Goal: Task Accomplishment & Management: Manage account settings

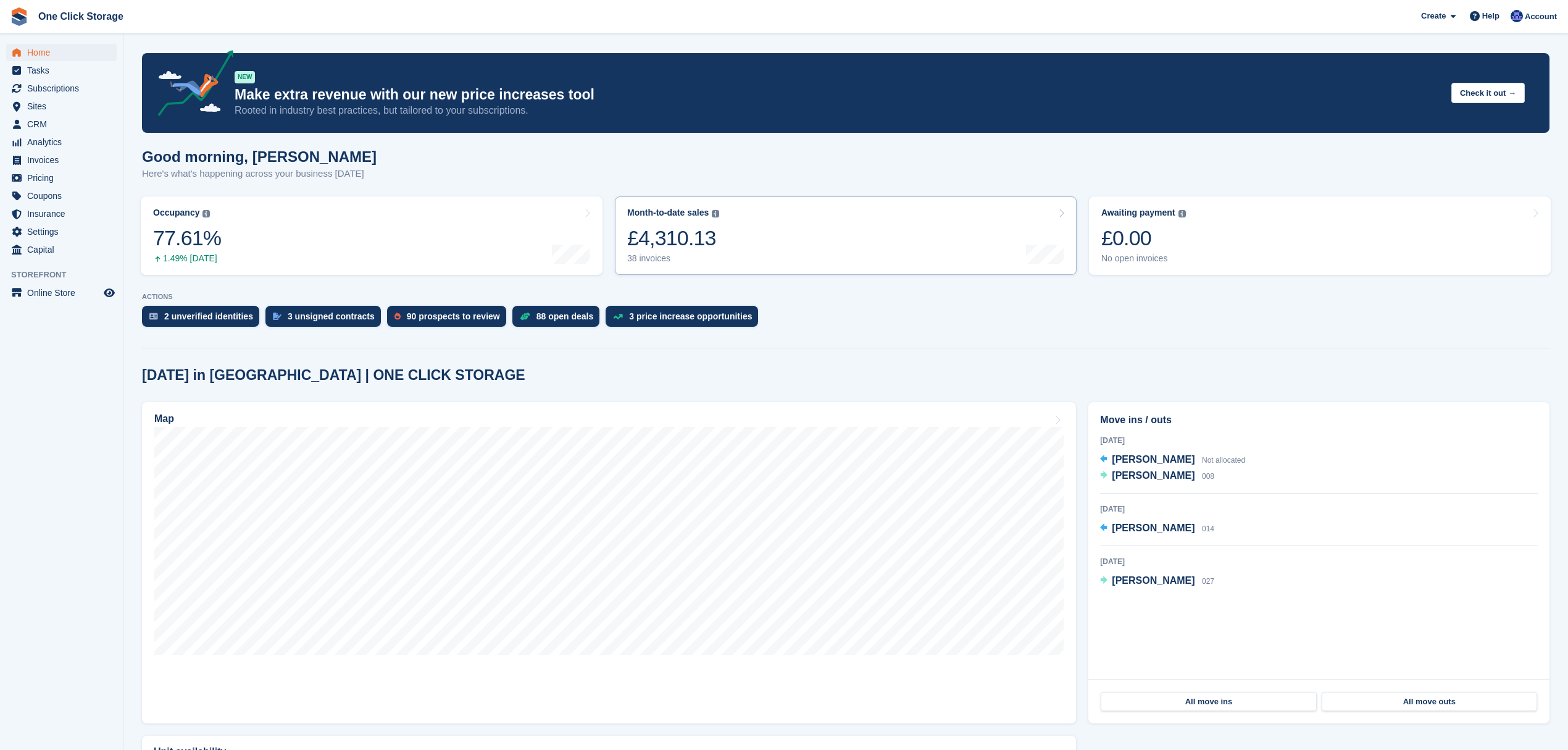
click at [774, 221] on link "Month-to-date sales The sum of all finalised invoices generated this month to d…" at bounding box center [846, 235] width 462 height 78
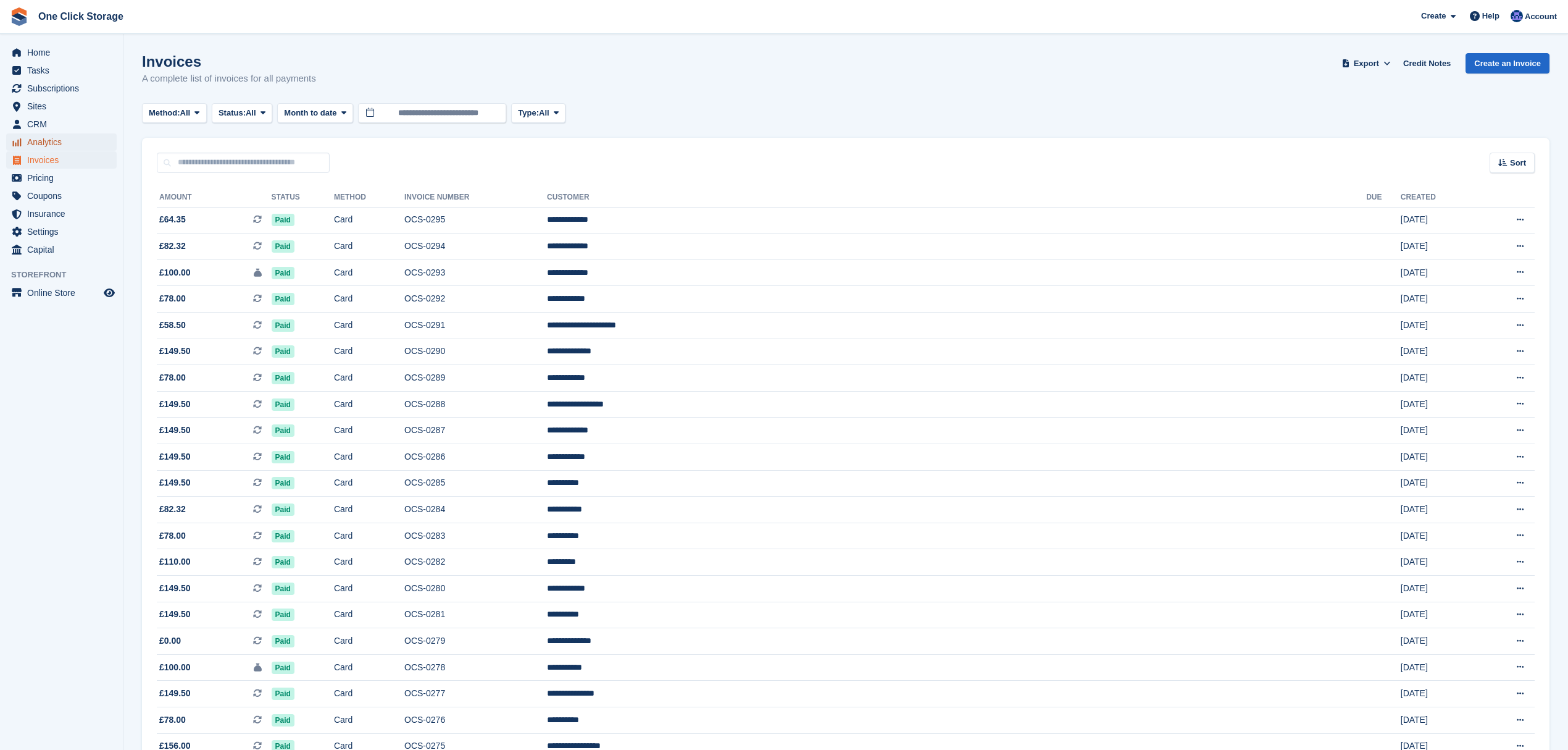
click at [52, 134] on span "Analytics" at bounding box center [64, 142] width 74 height 17
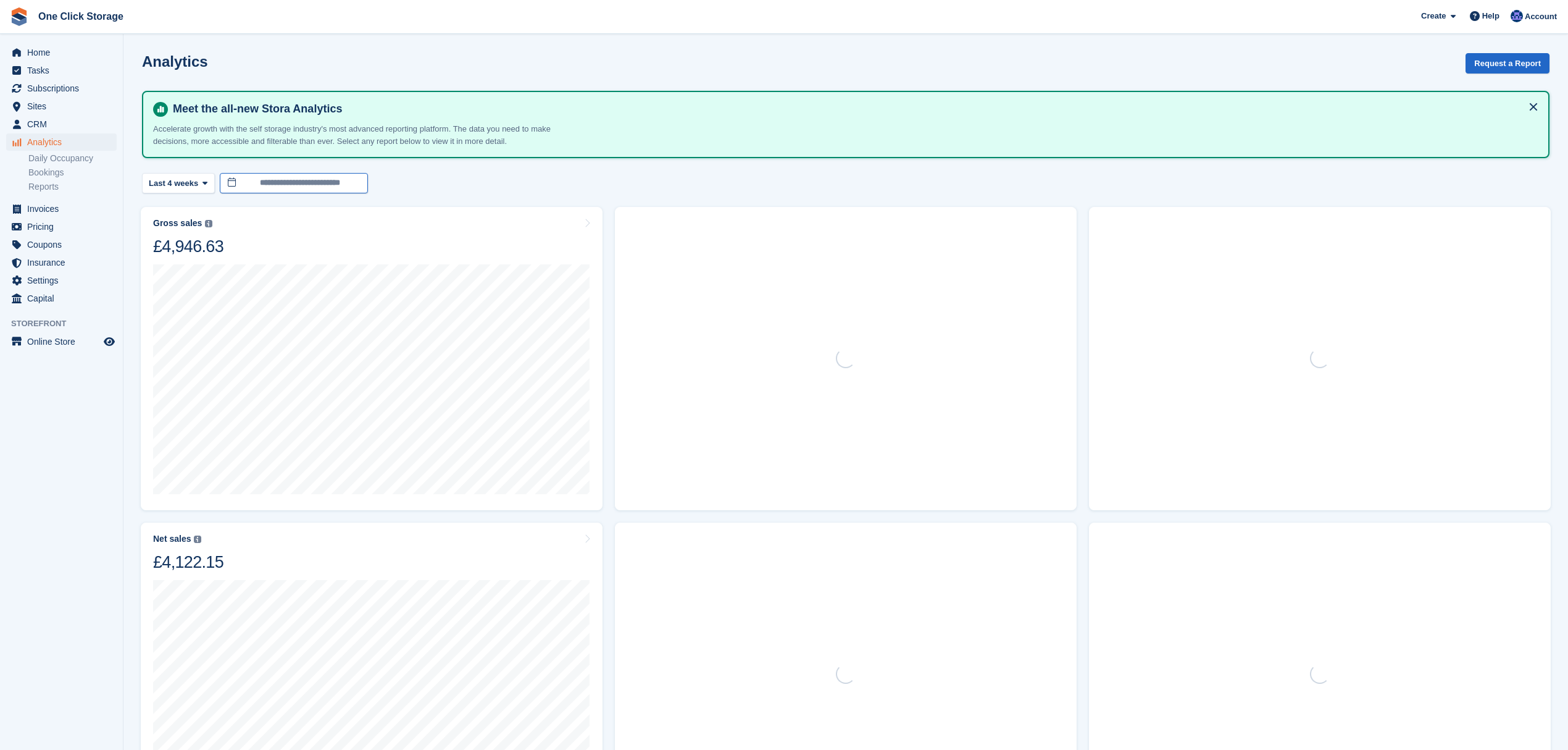
click at [280, 183] on input "**********" at bounding box center [293, 183] width 148 height 20
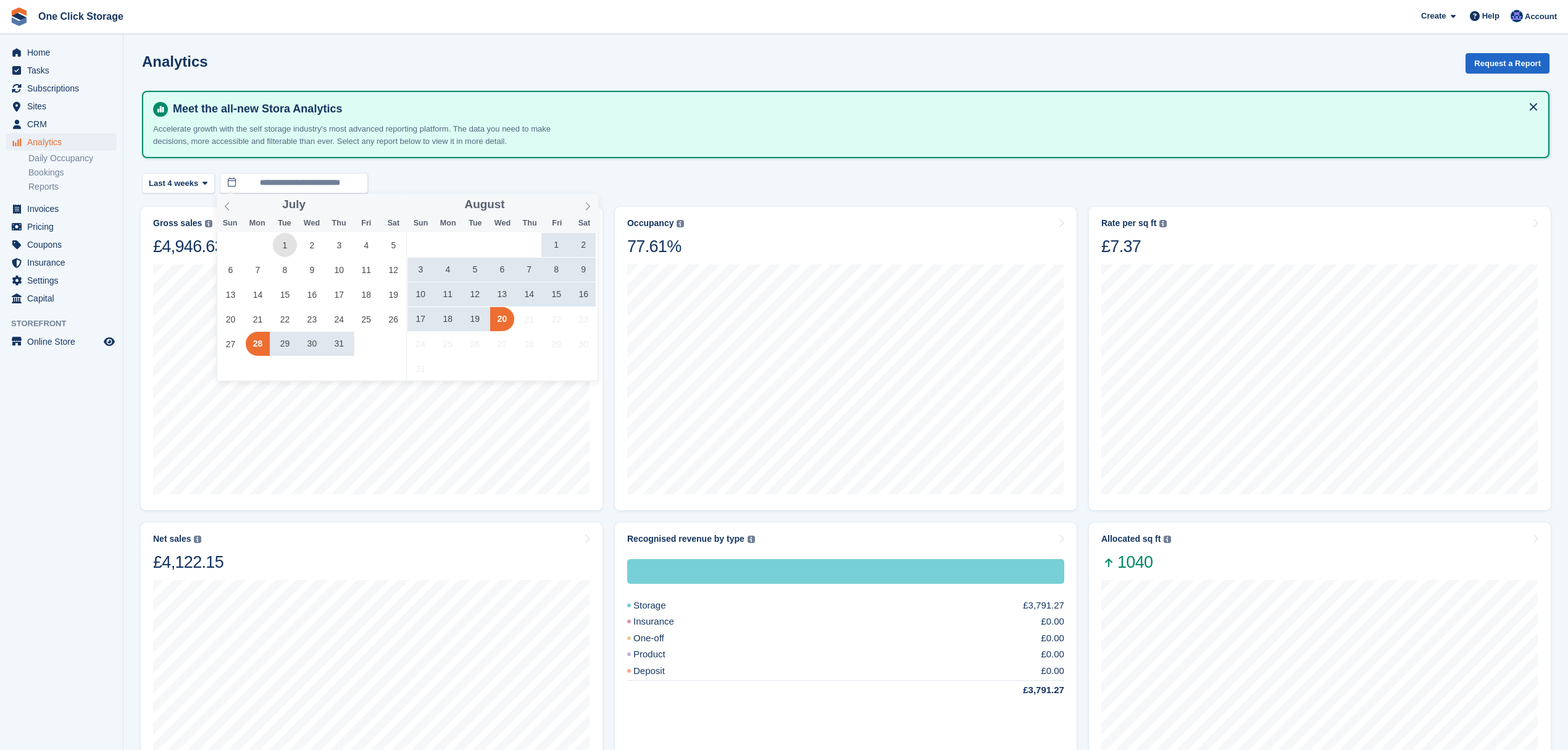
click at [279, 236] on span "1" at bounding box center [285, 244] width 24 height 24
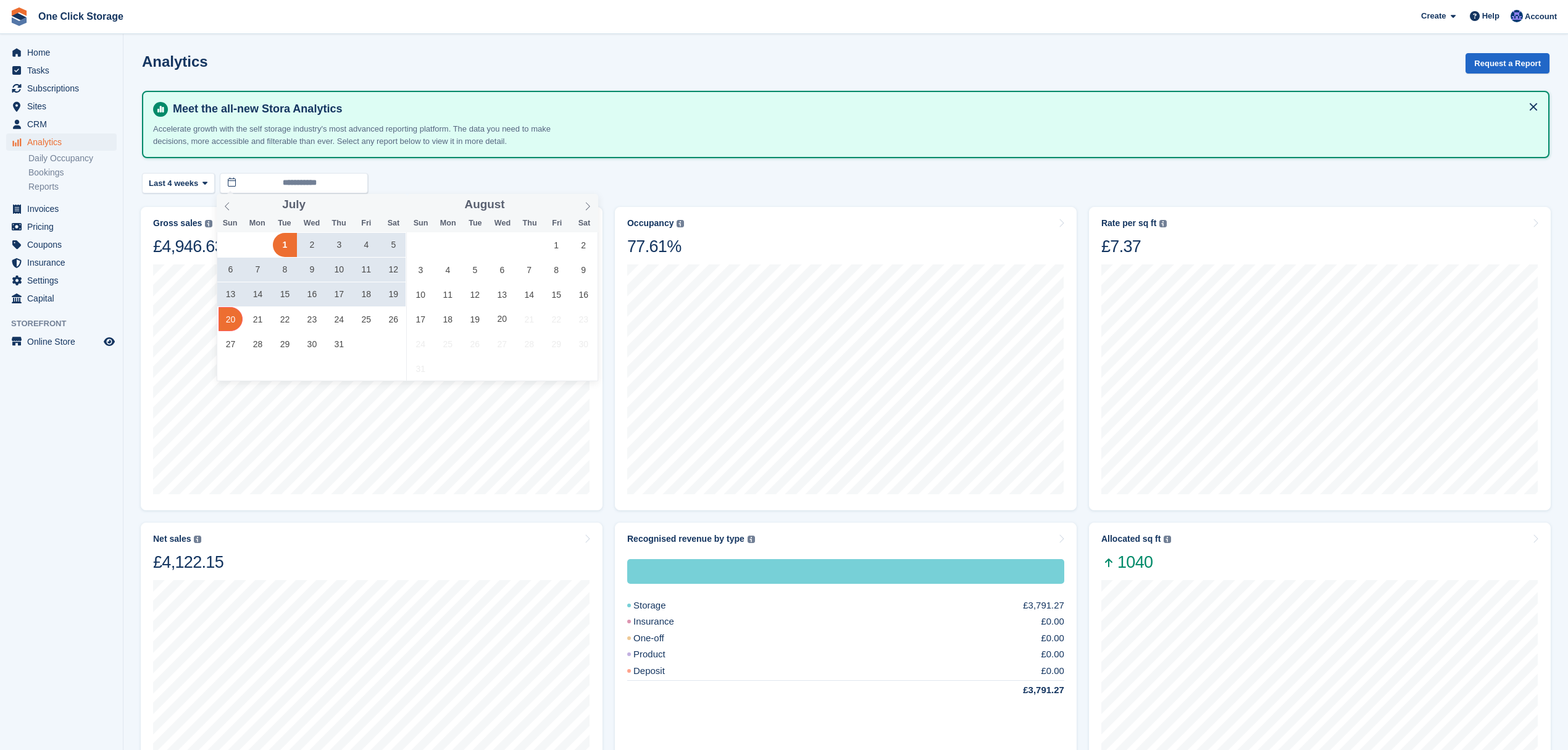
click at [236, 314] on span "20" at bounding box center [230, 319] width 24 height 24
type input "**********"
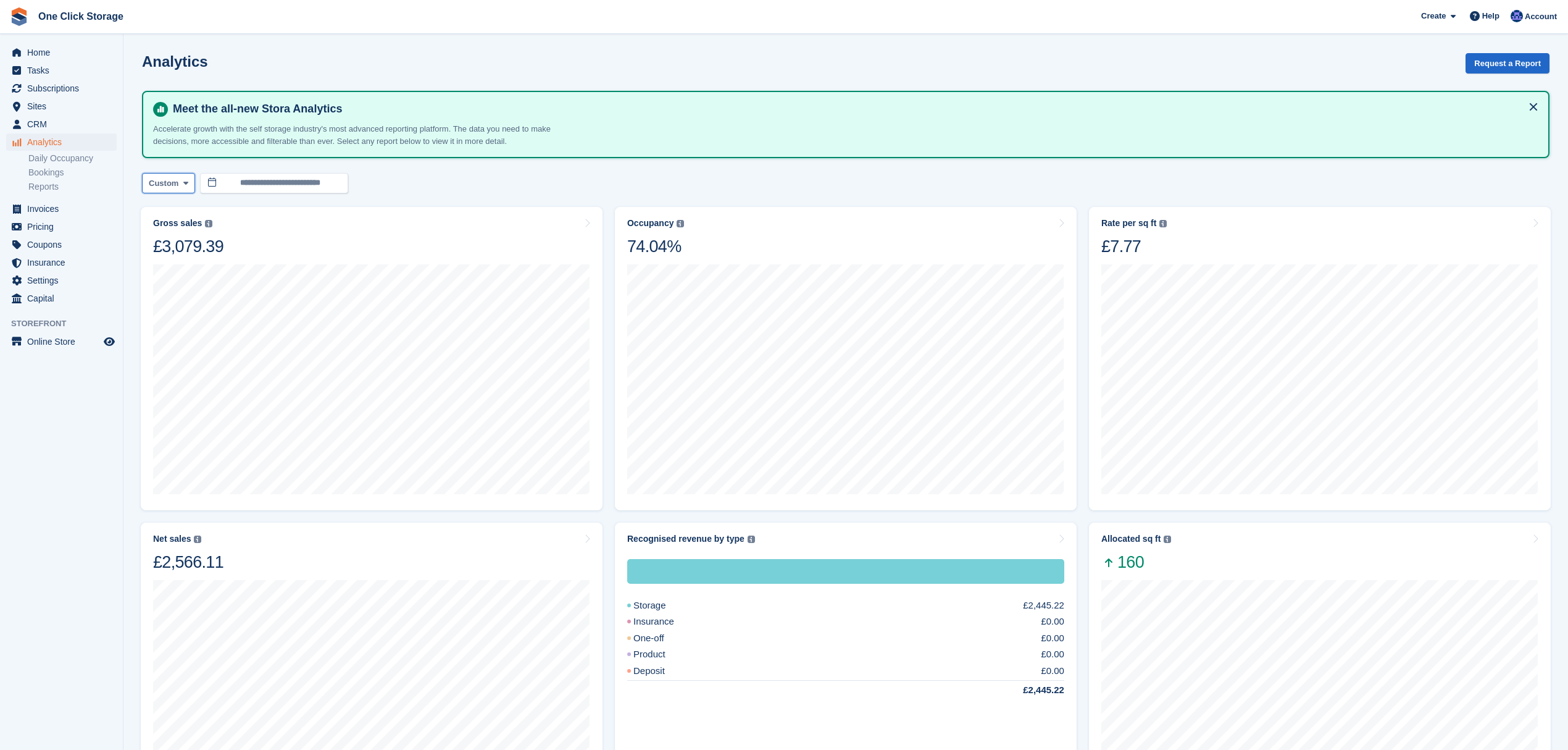
click at [183, 183] on icon at bounding box center [185, 183] width 5 height 8
click at [219, 392] on link "Month to date" at bounding box center [201, 390] width 108 height 22
click at [53, 81] on span "Subscriptions" at bounding box center [64, 88] width 74 height 17
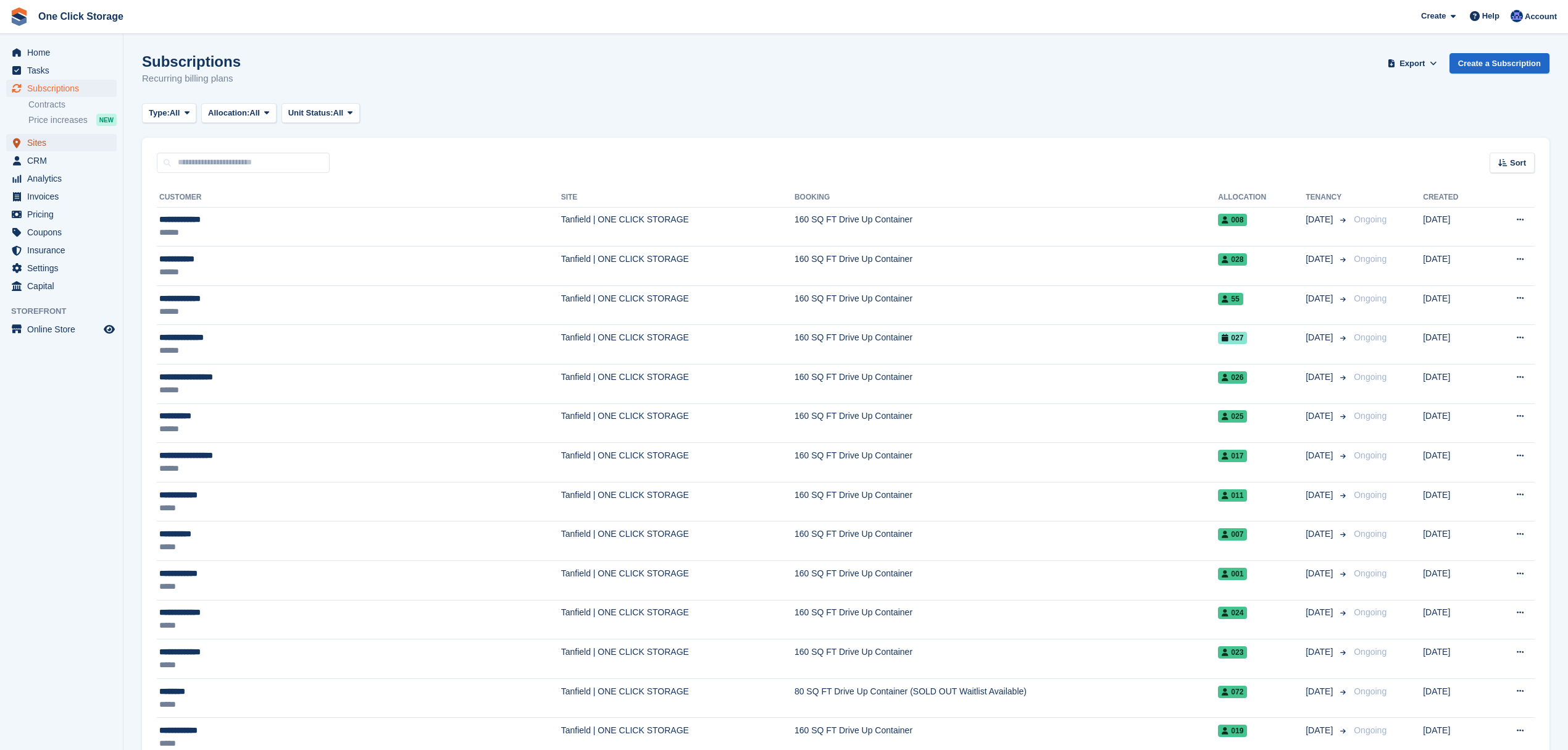
click at [55, 138] on span "Sites" at bounding box center [64, 143] width 74 height 17
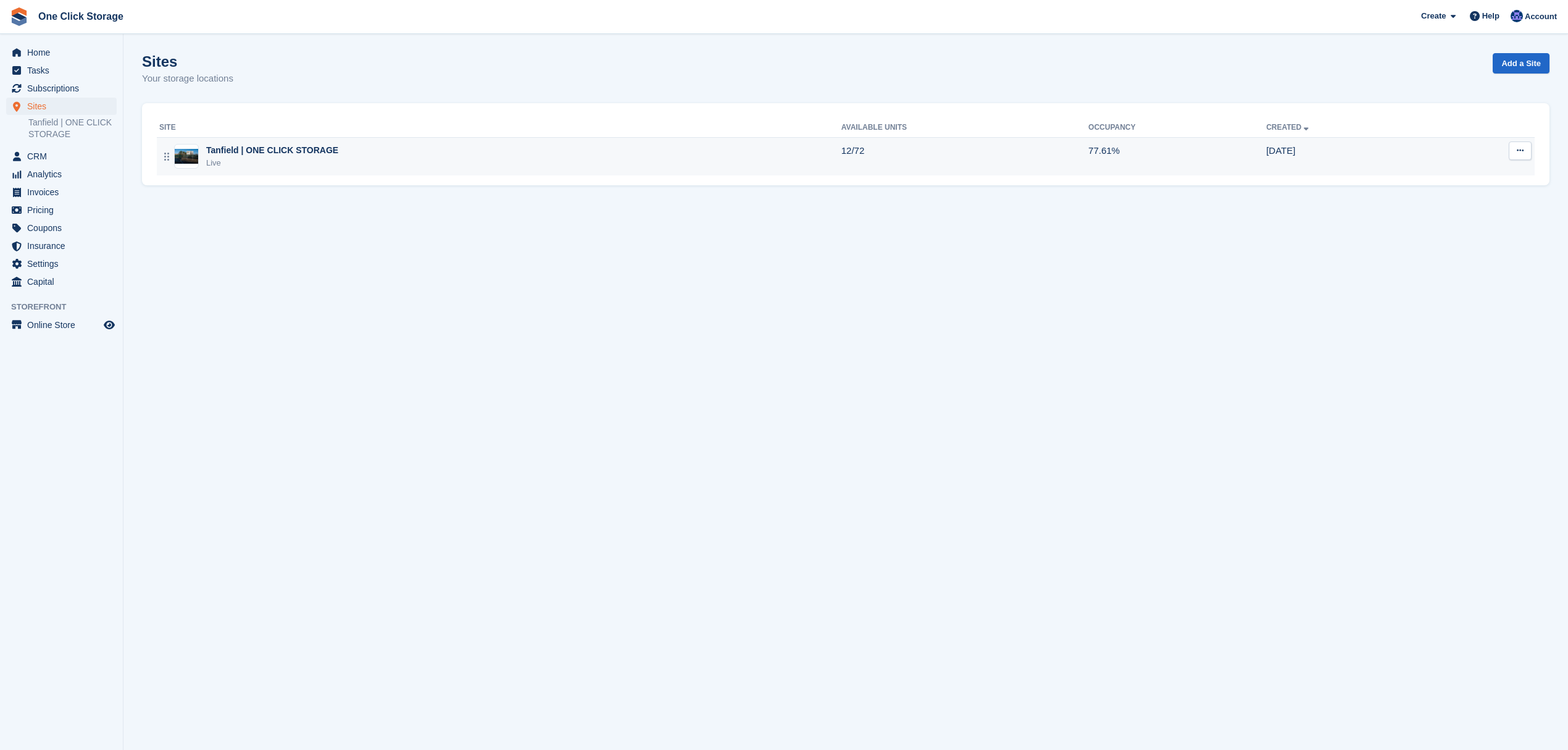
click at [428, 156] on div "Tanfield | ONE CLICK STORAGE Live" at bounding box center [500, 157] width 682 height 26
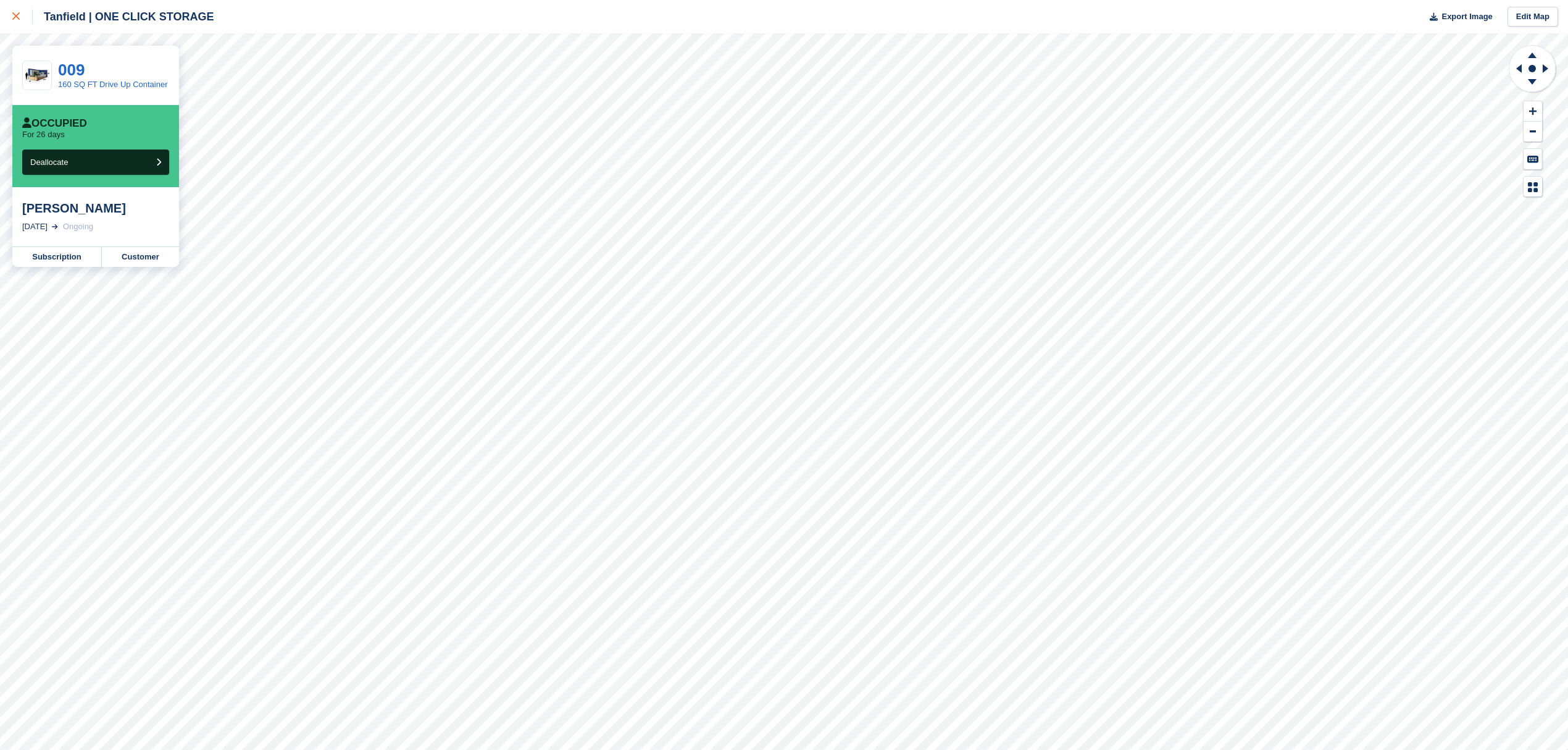
click at [18, 16] on icon at bounding box center [16, 16] width 8 height 8
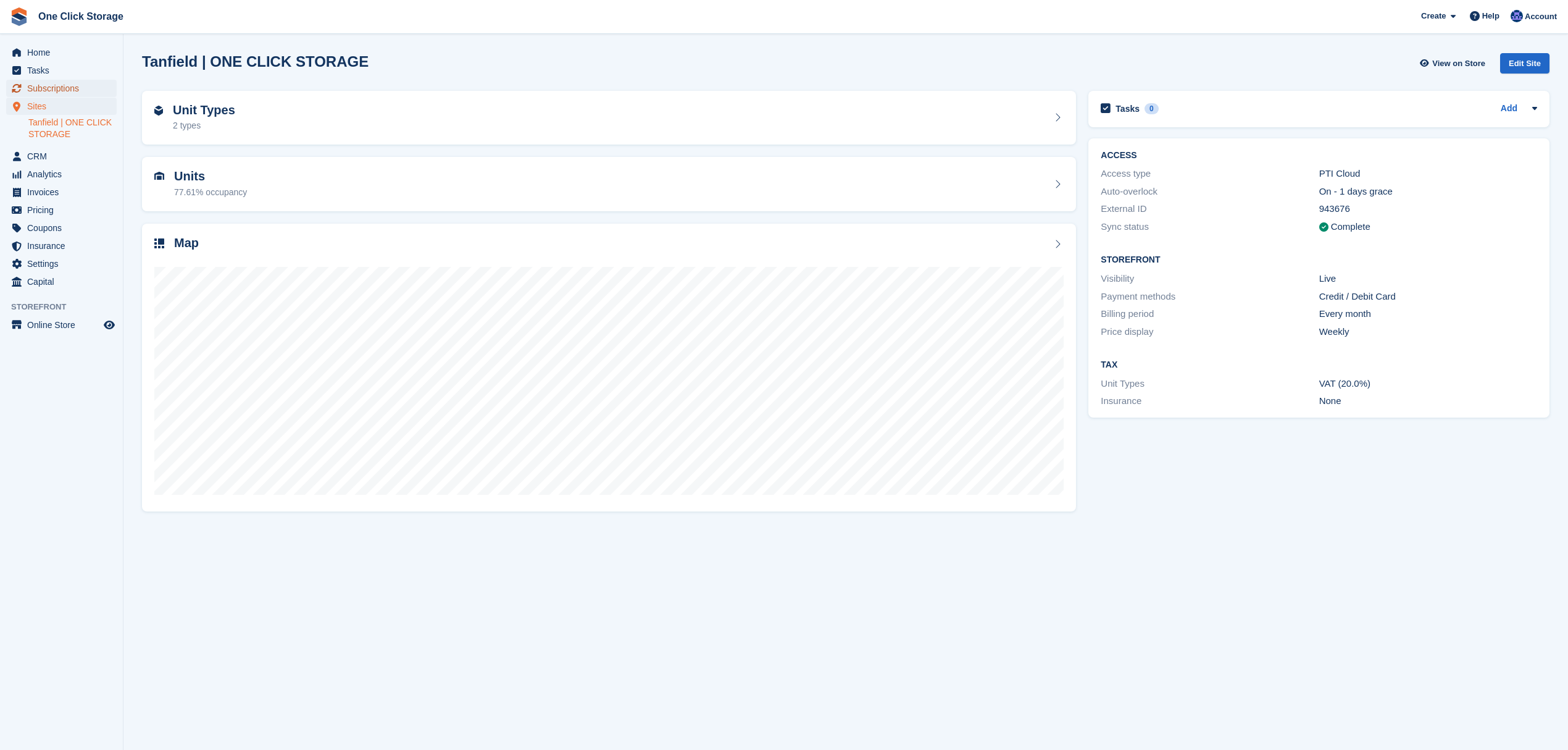
click at [68, 96] on span "Subscriptions" at bounding box center [64, 88] width 74 height 17
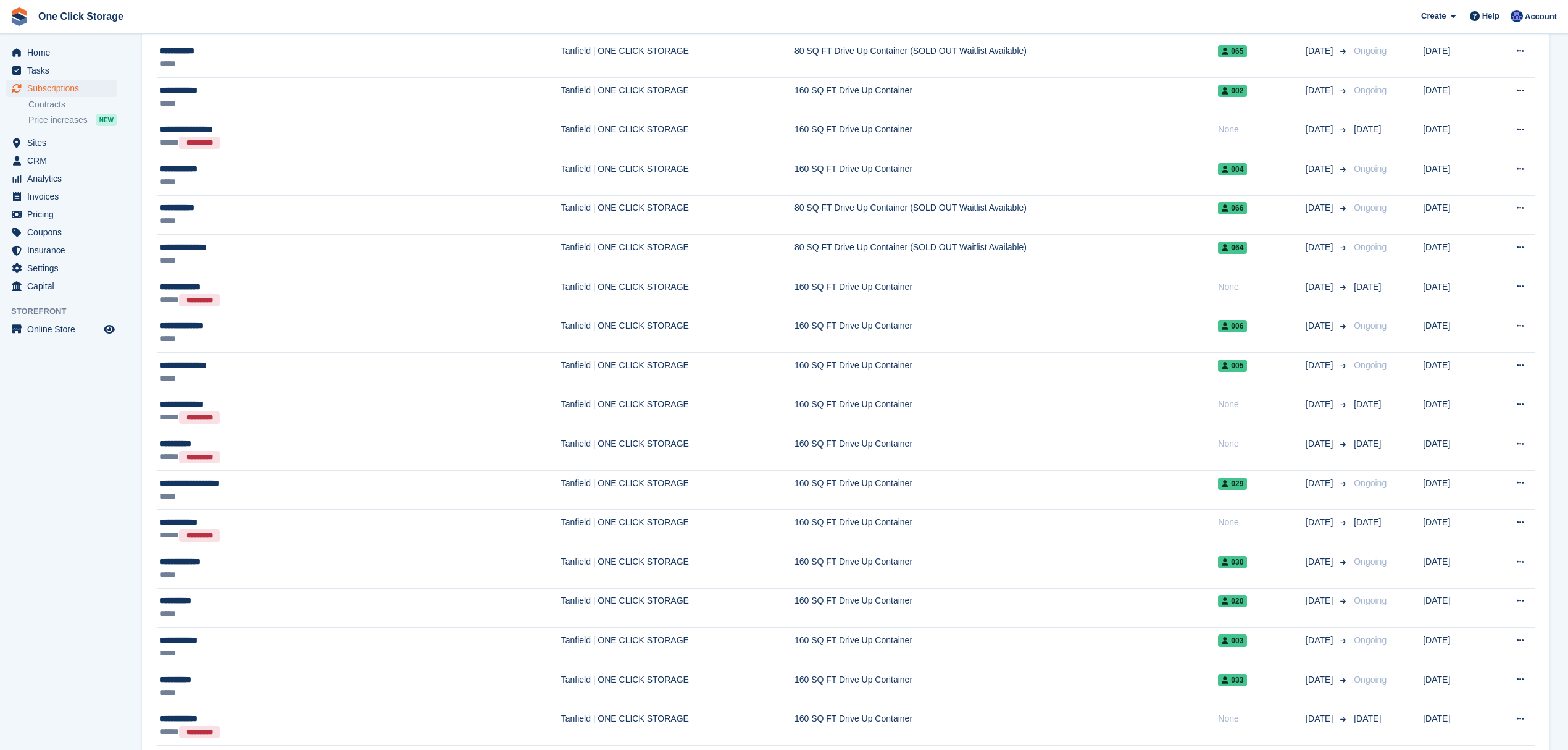
scroll to position [1492, 0]
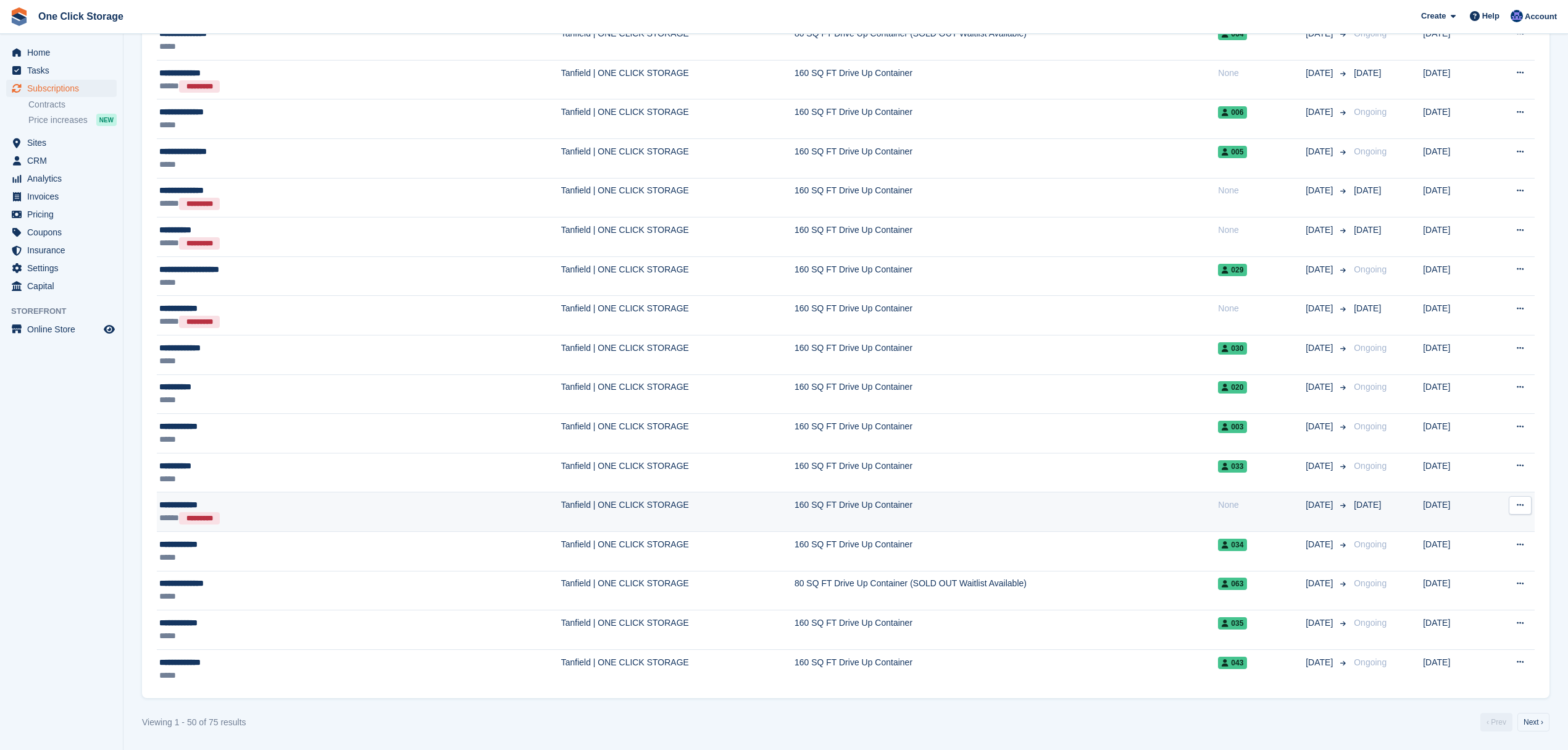
click at [1528, 502] on button at bounding box center [1520, 505] width 22 height 19
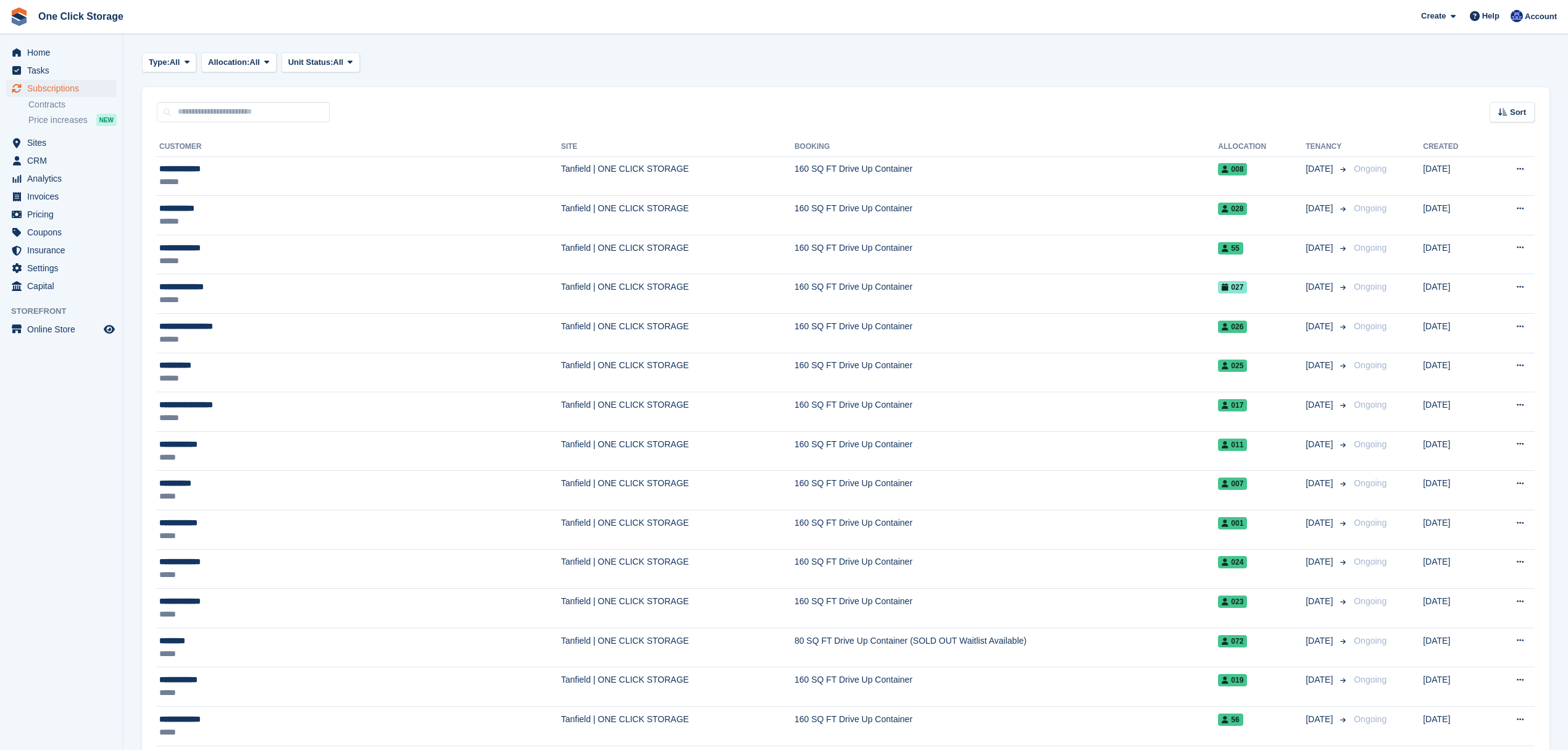
scroll to position [10, 0]
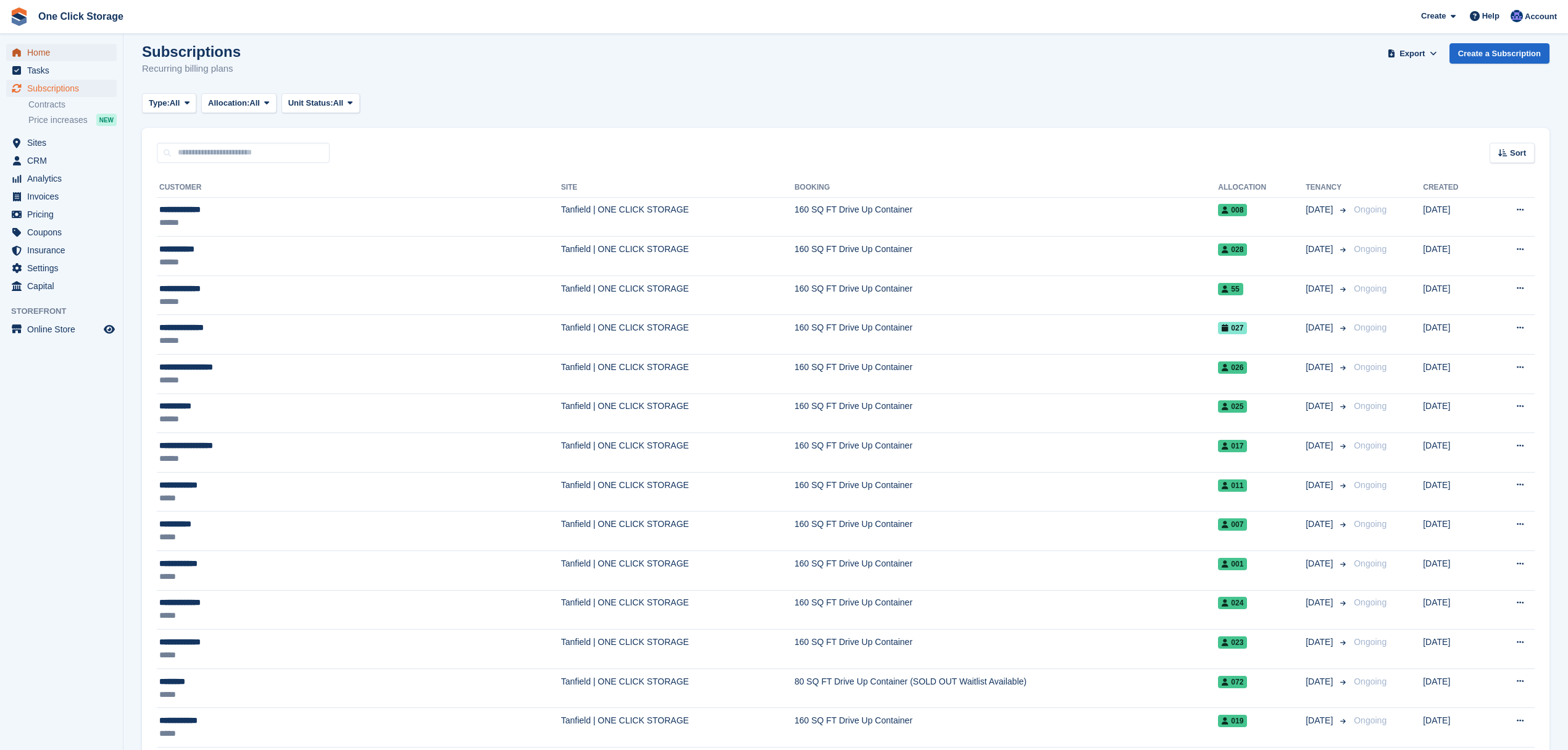
click at [45, 48] on span "Home" at bounding box center [64, 53] width 74 height 17
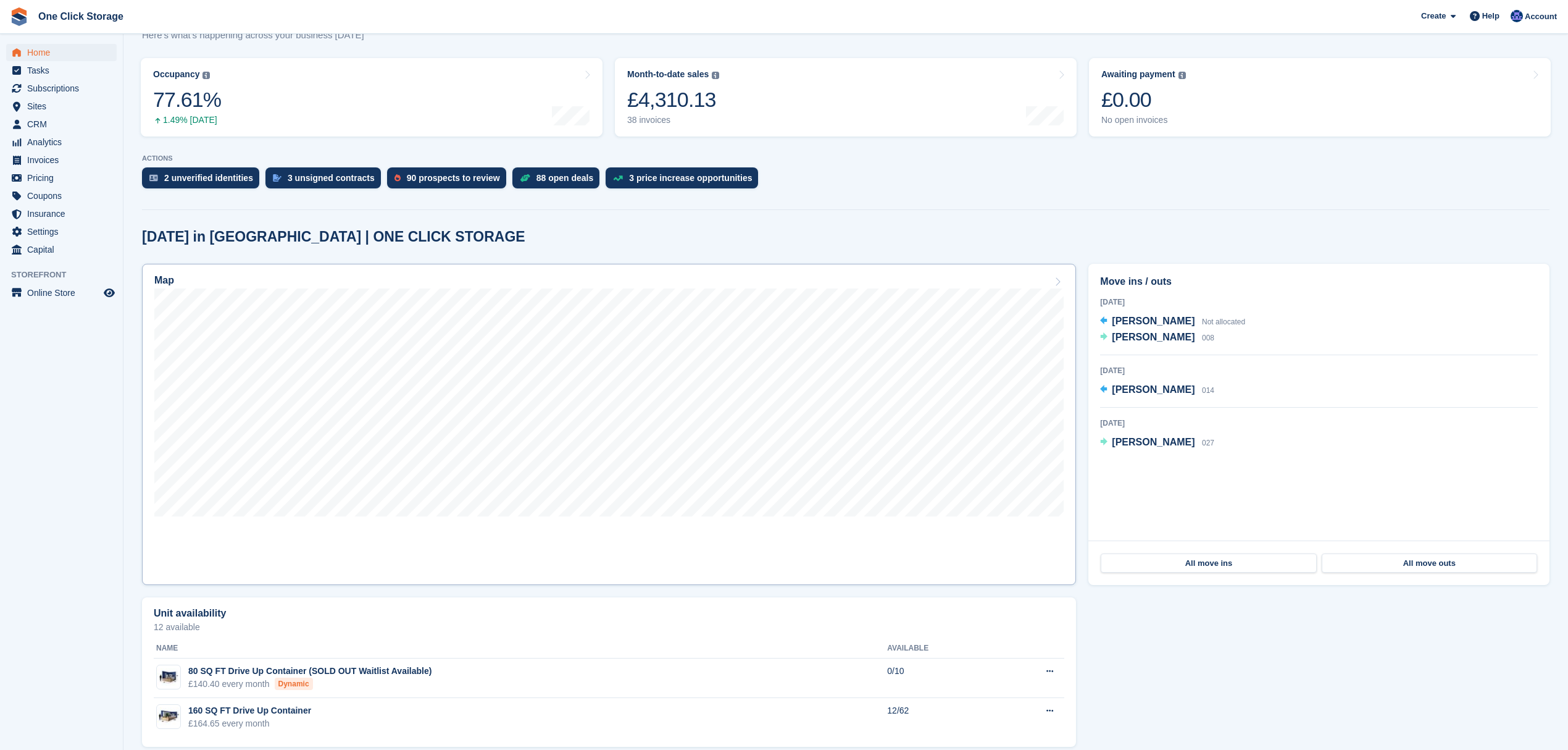
scroll to position [154, 0]
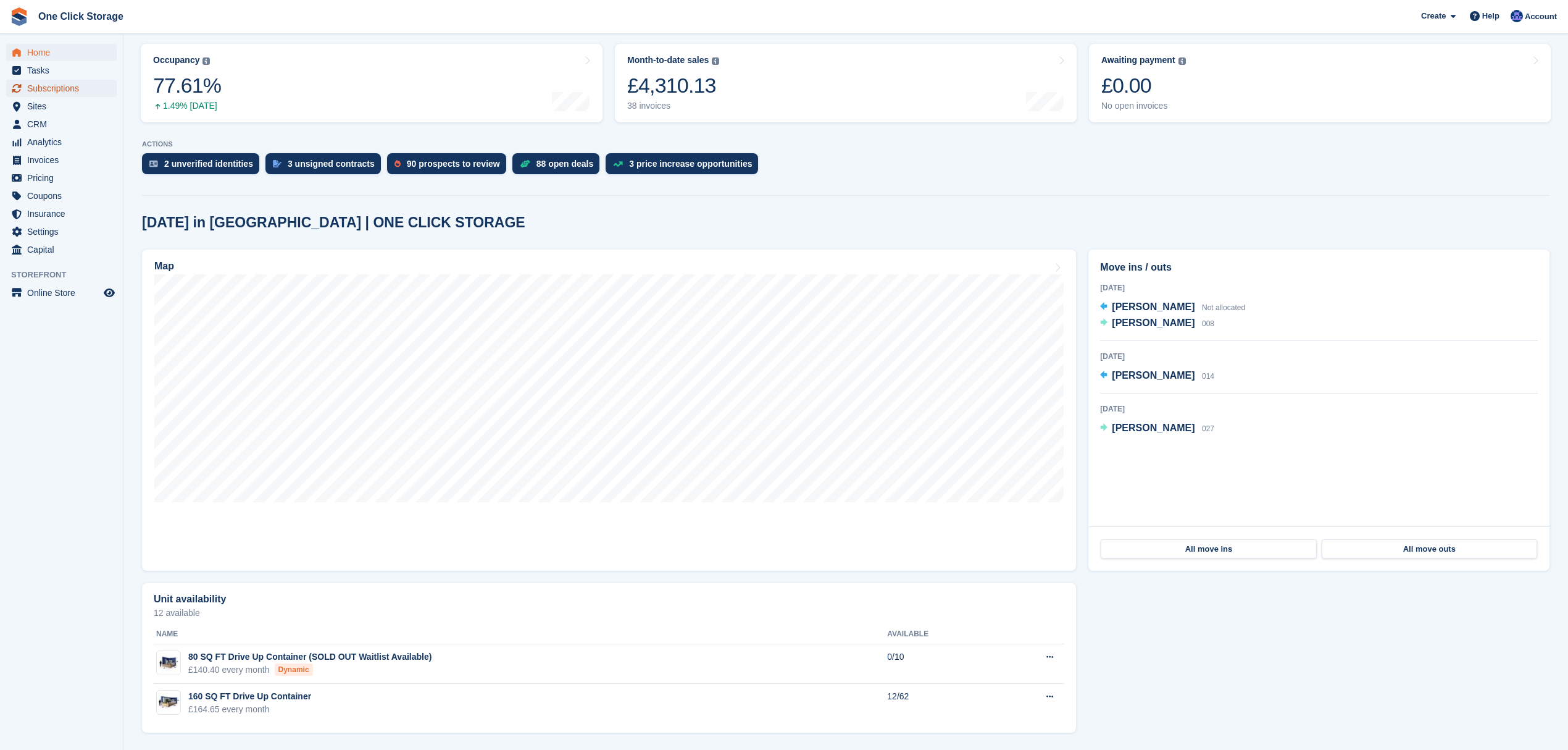
click at [71, 89] on span "Subscriptions" at bounding box center [64, 88] width 74 height 17
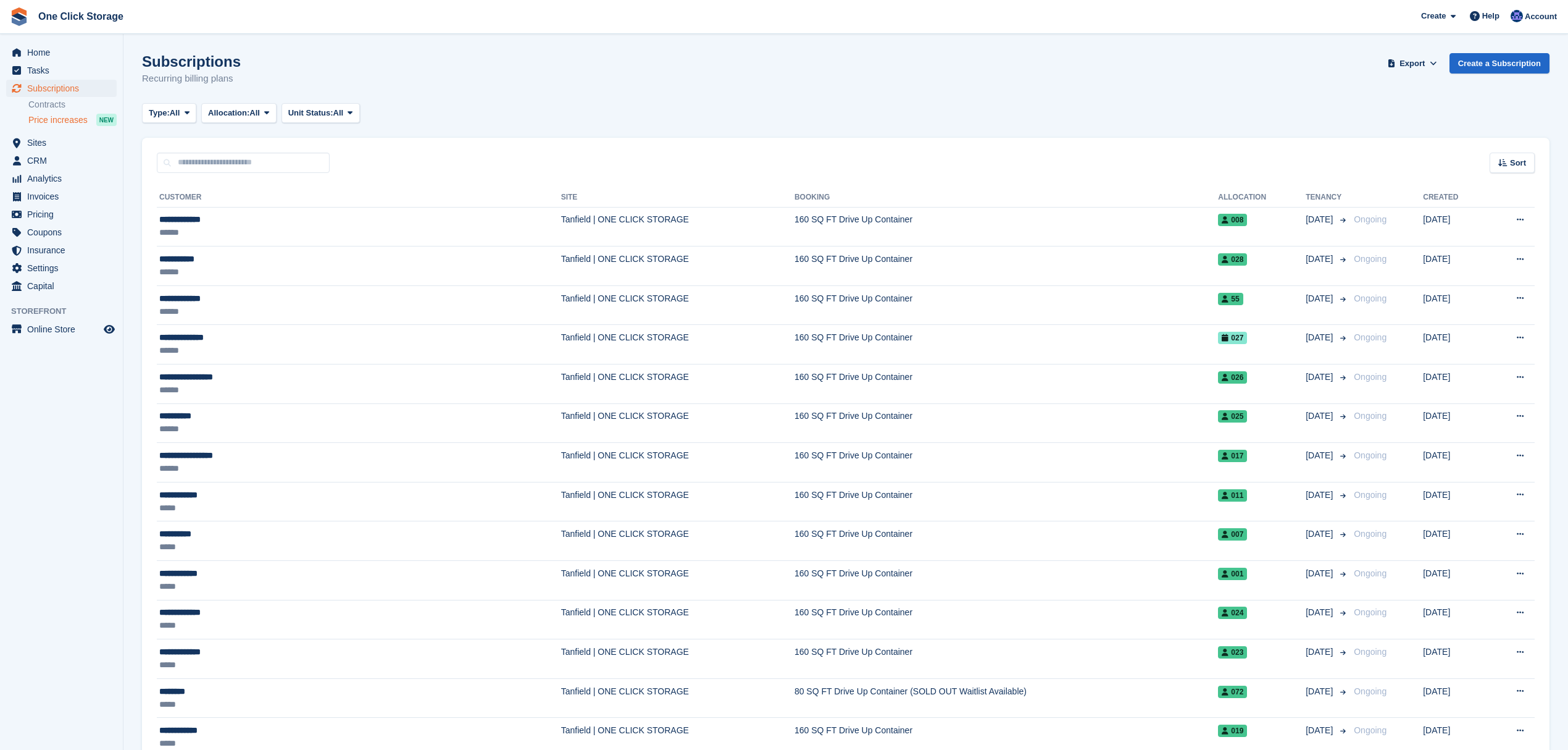
click at [40, 119] on span "Price increases" at bounding box center [58, 119] width 59 height 12
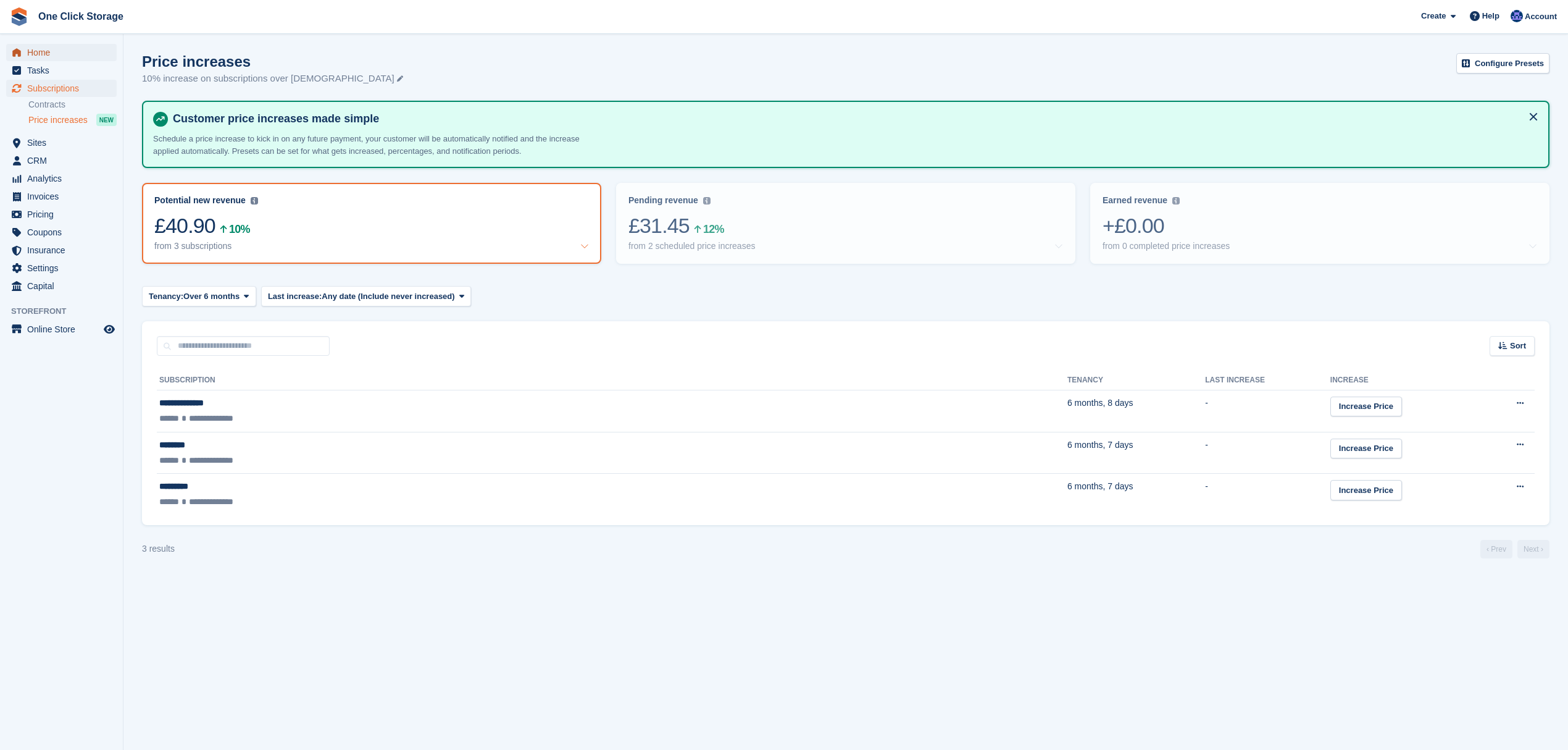
click at [41, 57] on span "Home" at bounding box center [64, 53] width 74 height 17
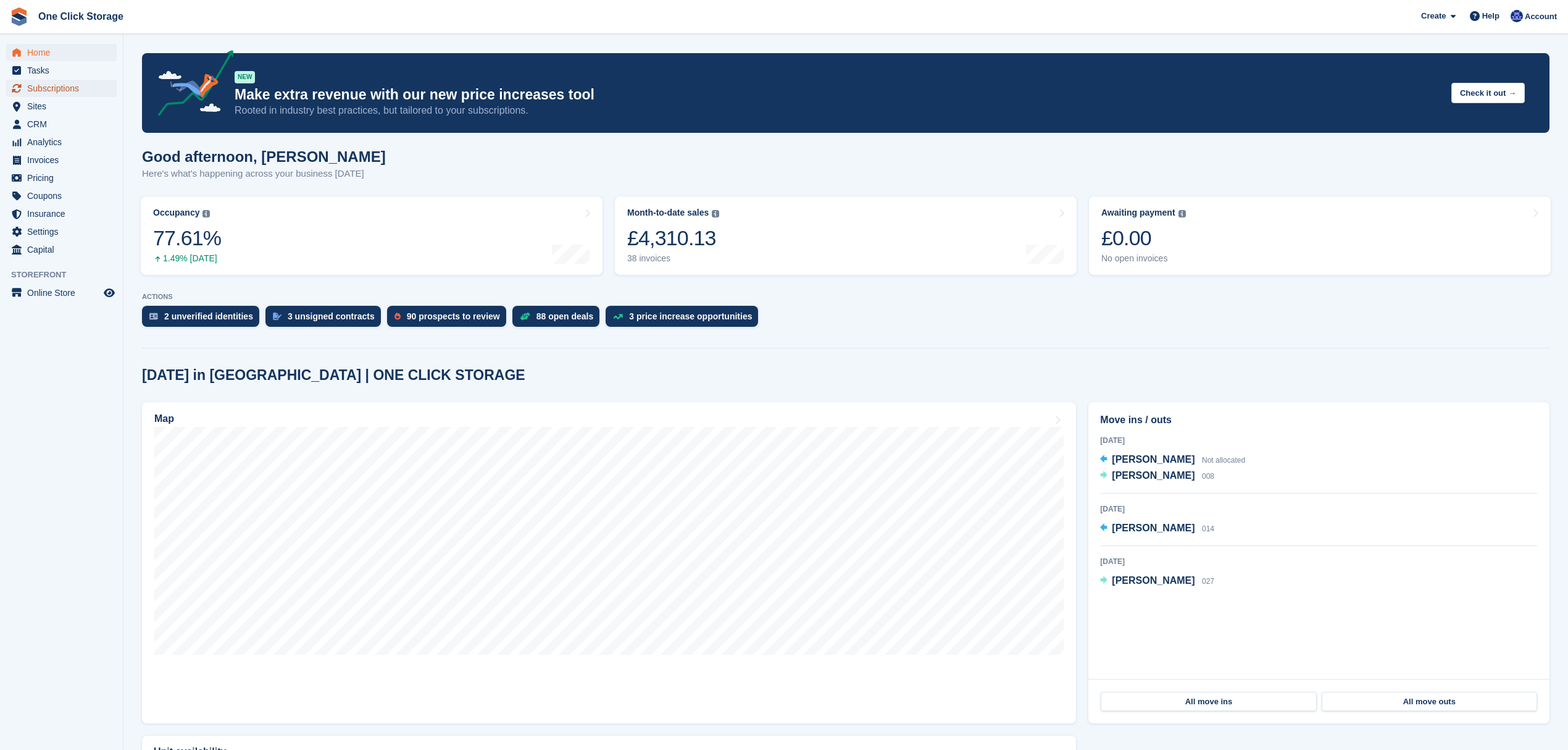
click at [50, 80] on span "Subscriptions" at bounding box center [64, 88] width 74 height 17
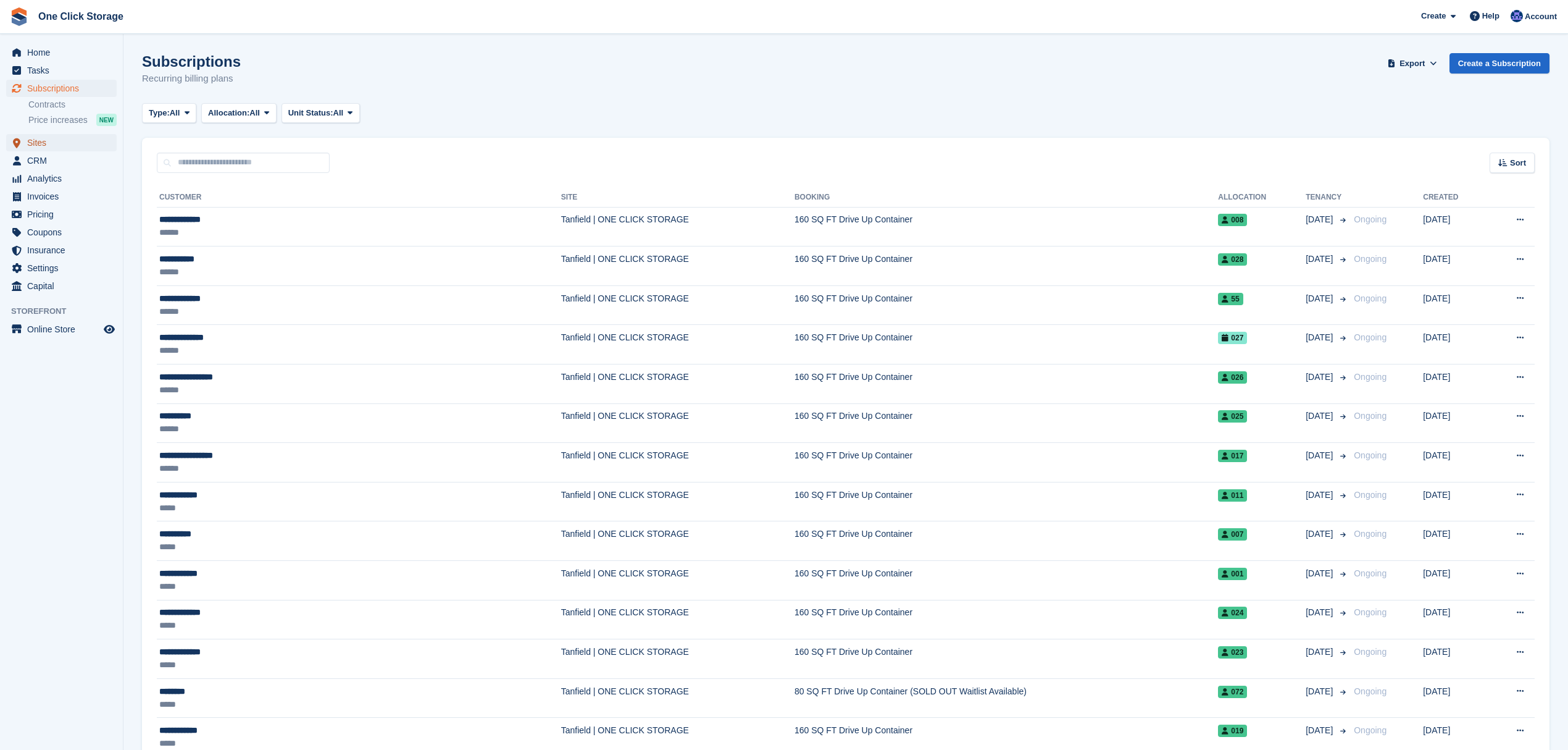
click at [57, 147] on span "Sites" at bounding box center [64, 143] width 74 height 17
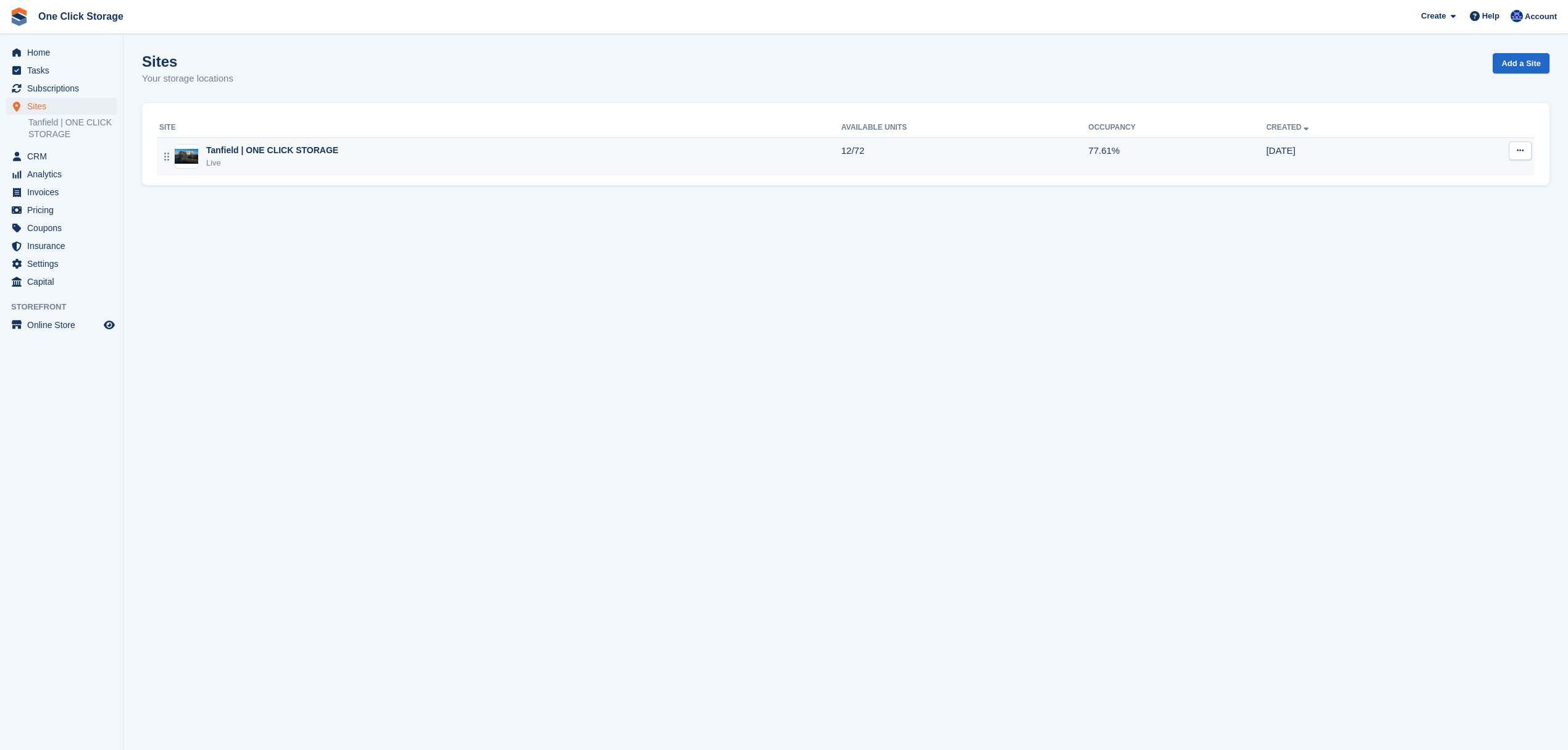
click at [256, 162] on div "Live" at bounding box center [272, 163] width 132 height 12
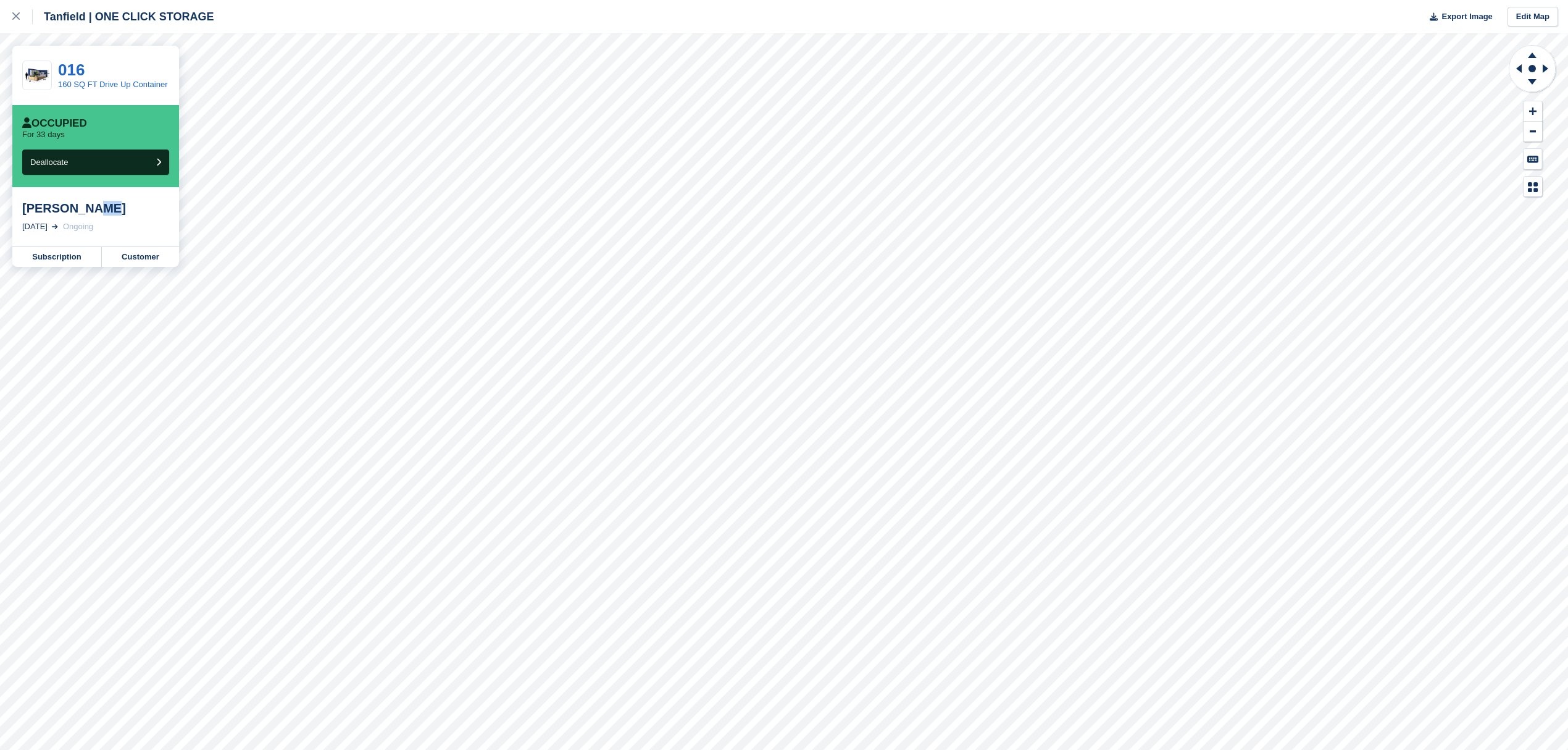
drag, startPoint x: 98, startPoint y: 211, endPoint x: 83, endPoint y: 211, distance: 15.0
click at [83, 211] on div "[PERSON_NAME]" at bounding box center [95, 208] width 147 height 15
click at [140, 256] on link "Customer" at bounding box center [140, 256] width 78 height 19
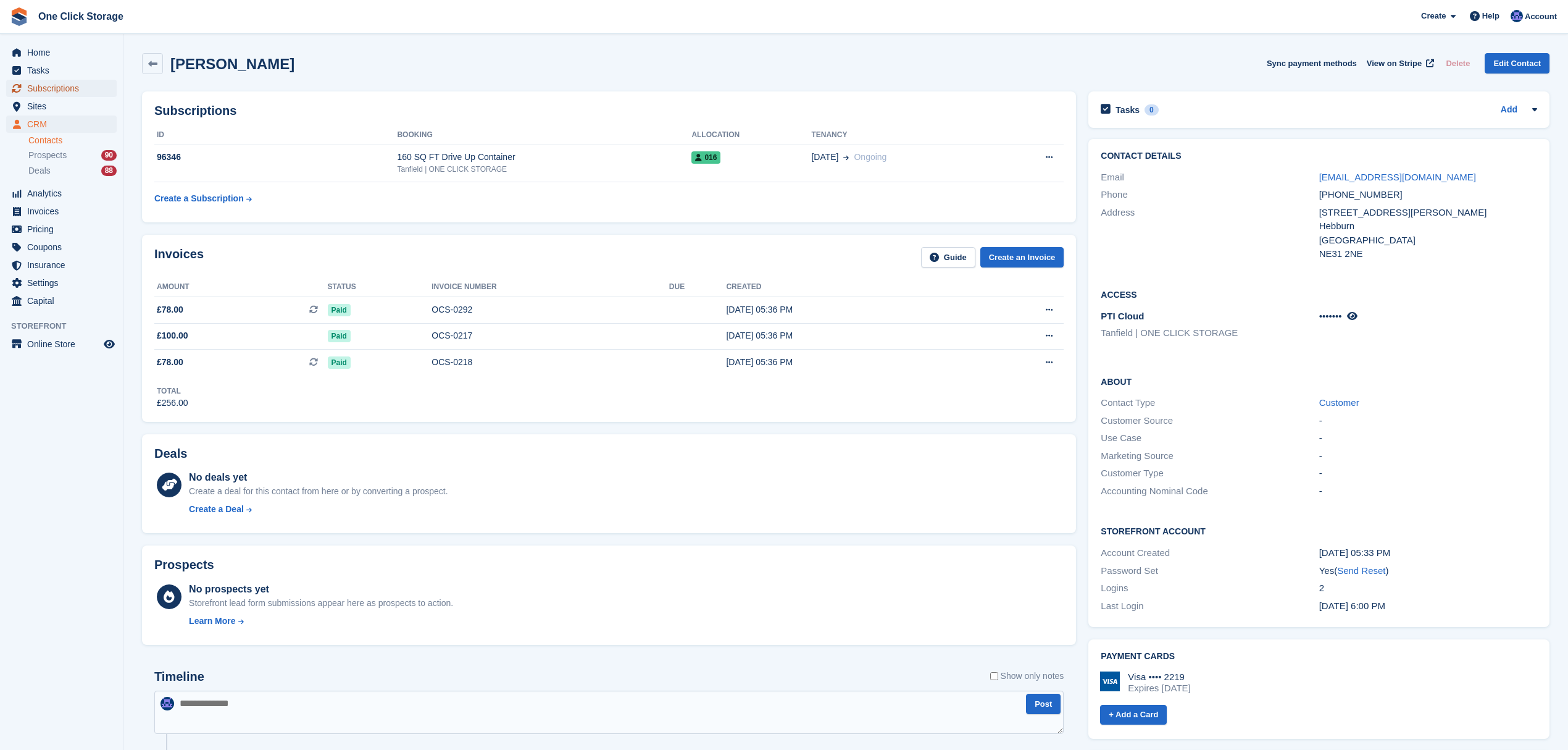
click at [64, 83] on span "Subscriptions" at bounding box center [64, 88] width 74 height 17
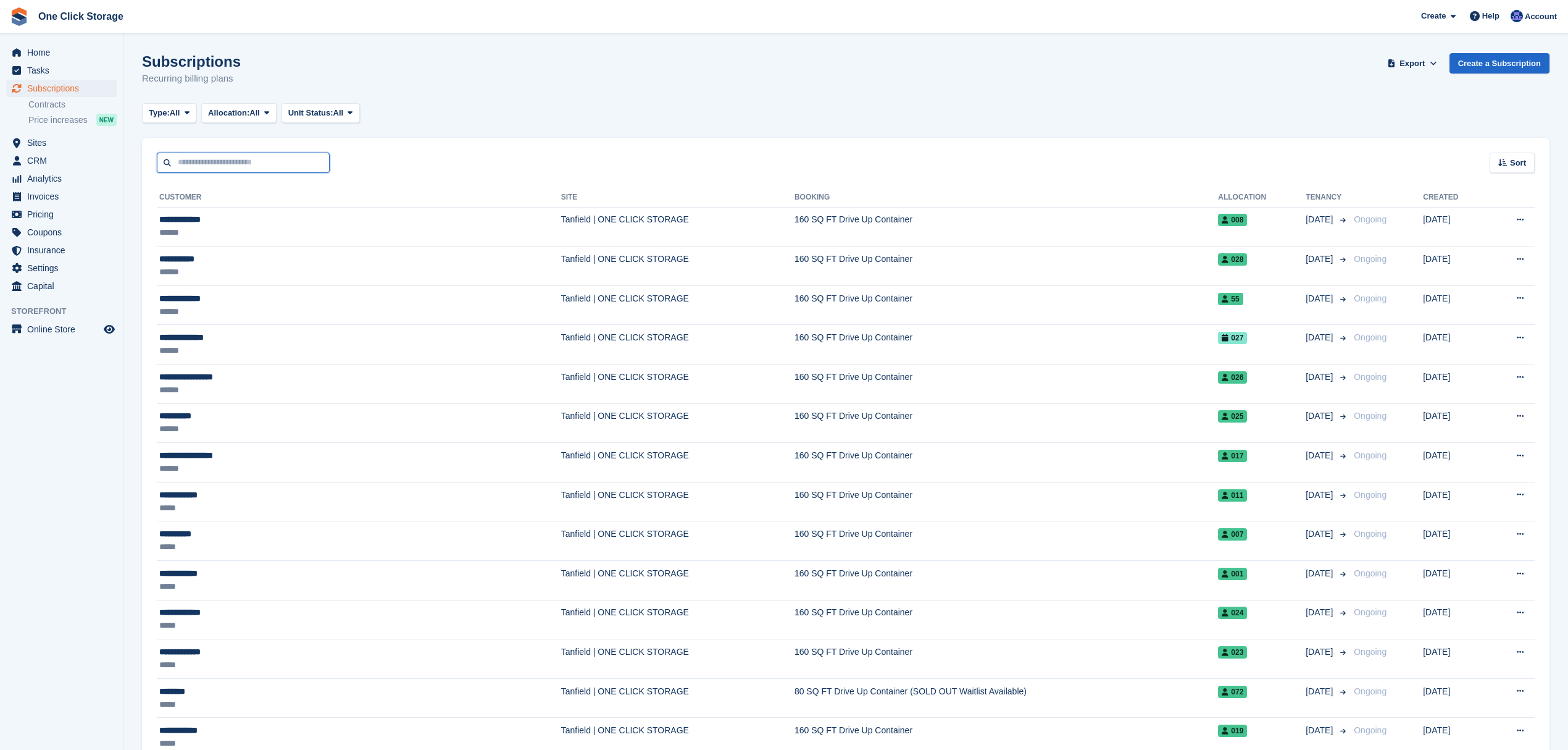
click at [242, 161] on input "text" at bounding box center [243, 163] width 173 height 20
type input "*****"
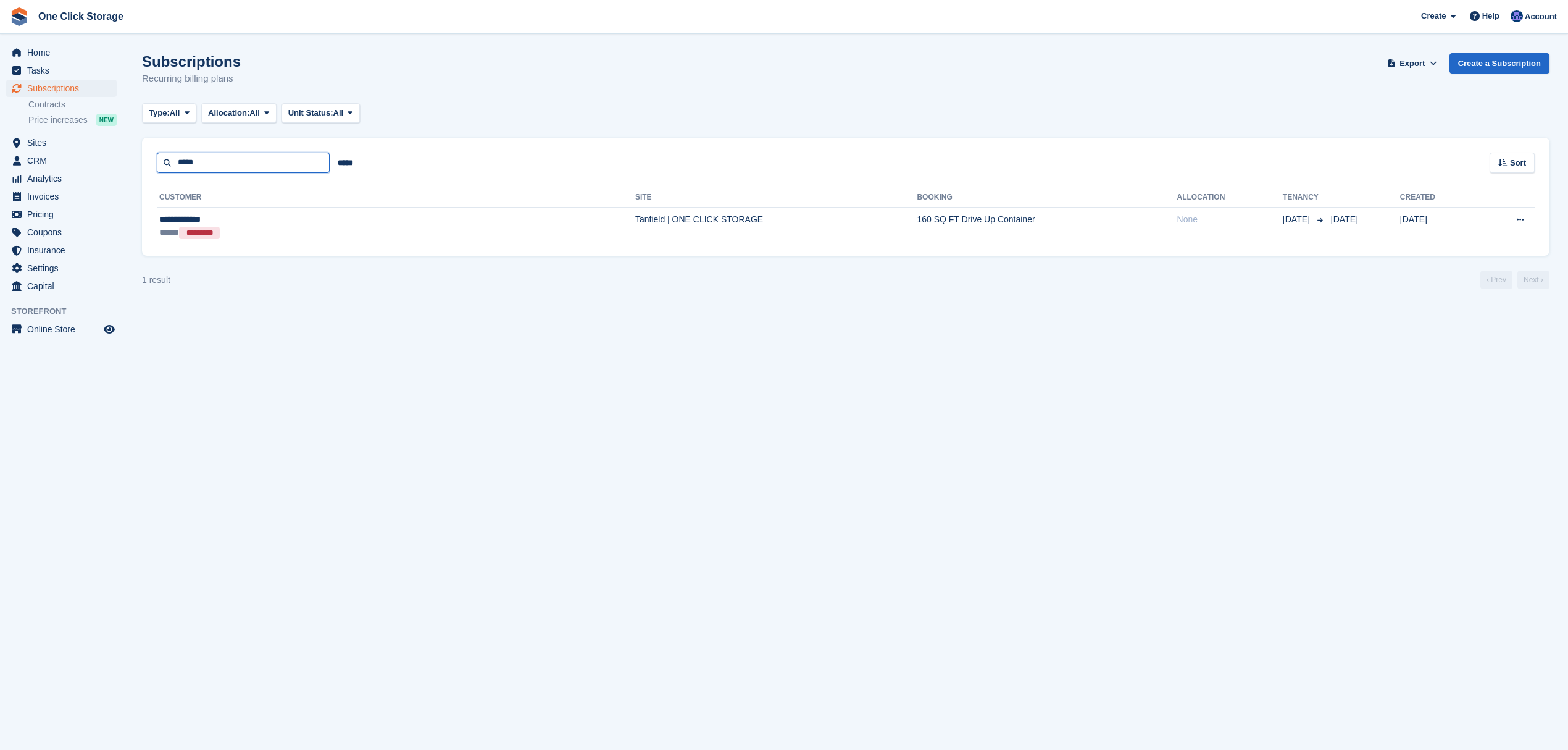
drag, startPoint x: 226, startPoint y: 158, endPoint x: 156, endPoint y: 169, distance: 70.9
click at [157, 169] on input "*****" at bounding box center [243, 163] width 173 height 20
type input "**********"
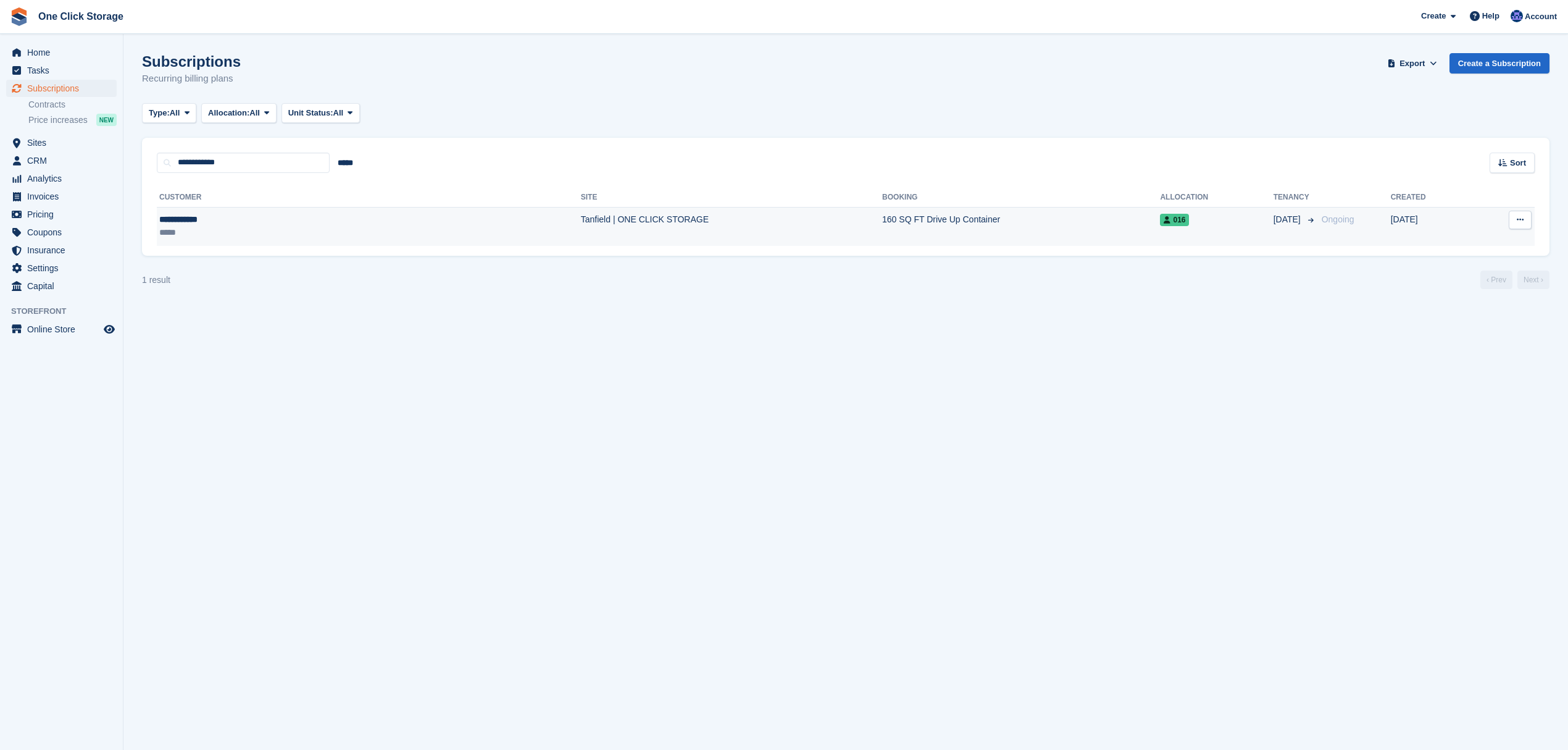
click at [242, 223] on div "**********" at bounding box center [247, 219] width 177 height 13
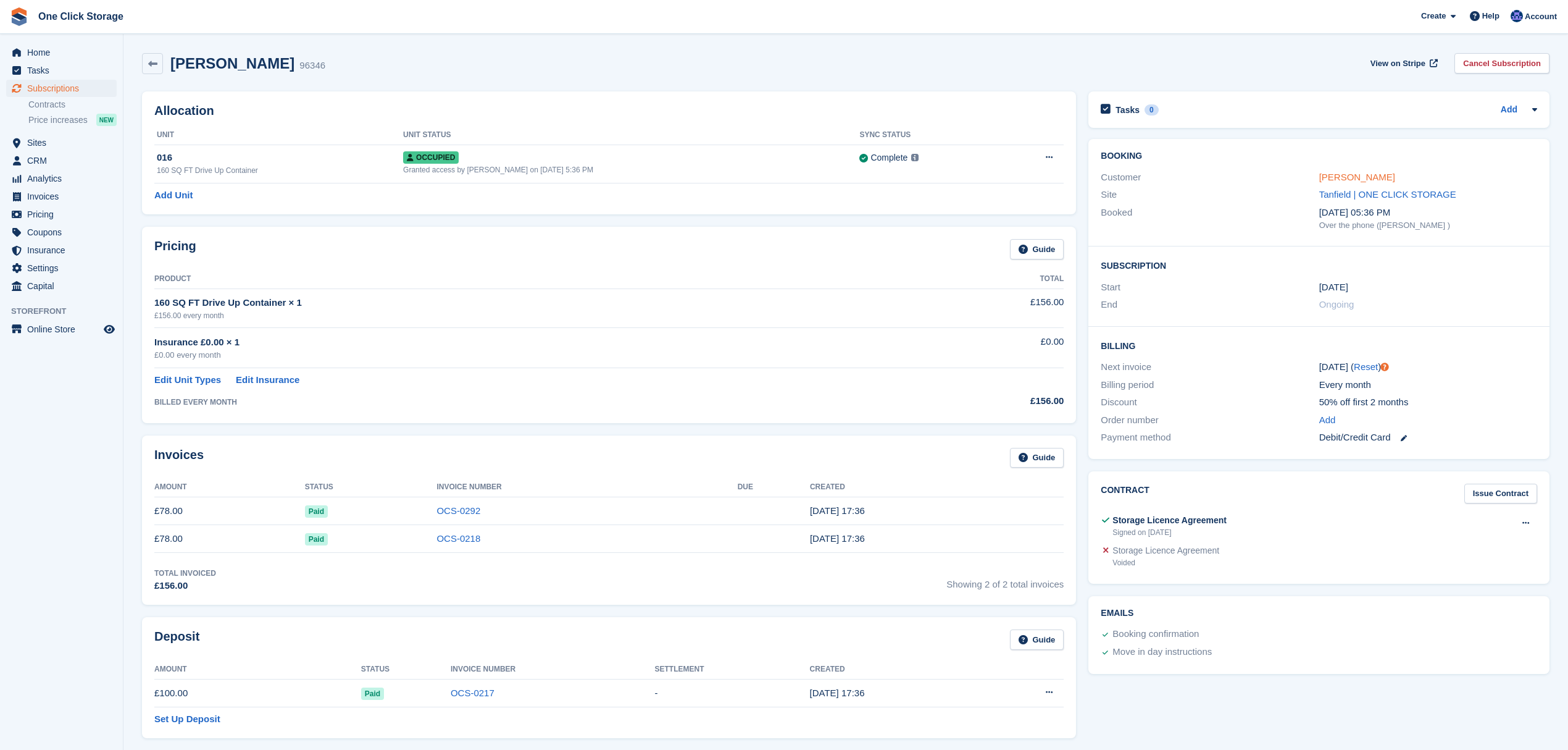
click at [1344, 171] on link "[PERSON_NAME]" at bounding box center [1357, 177] width 76 height 11
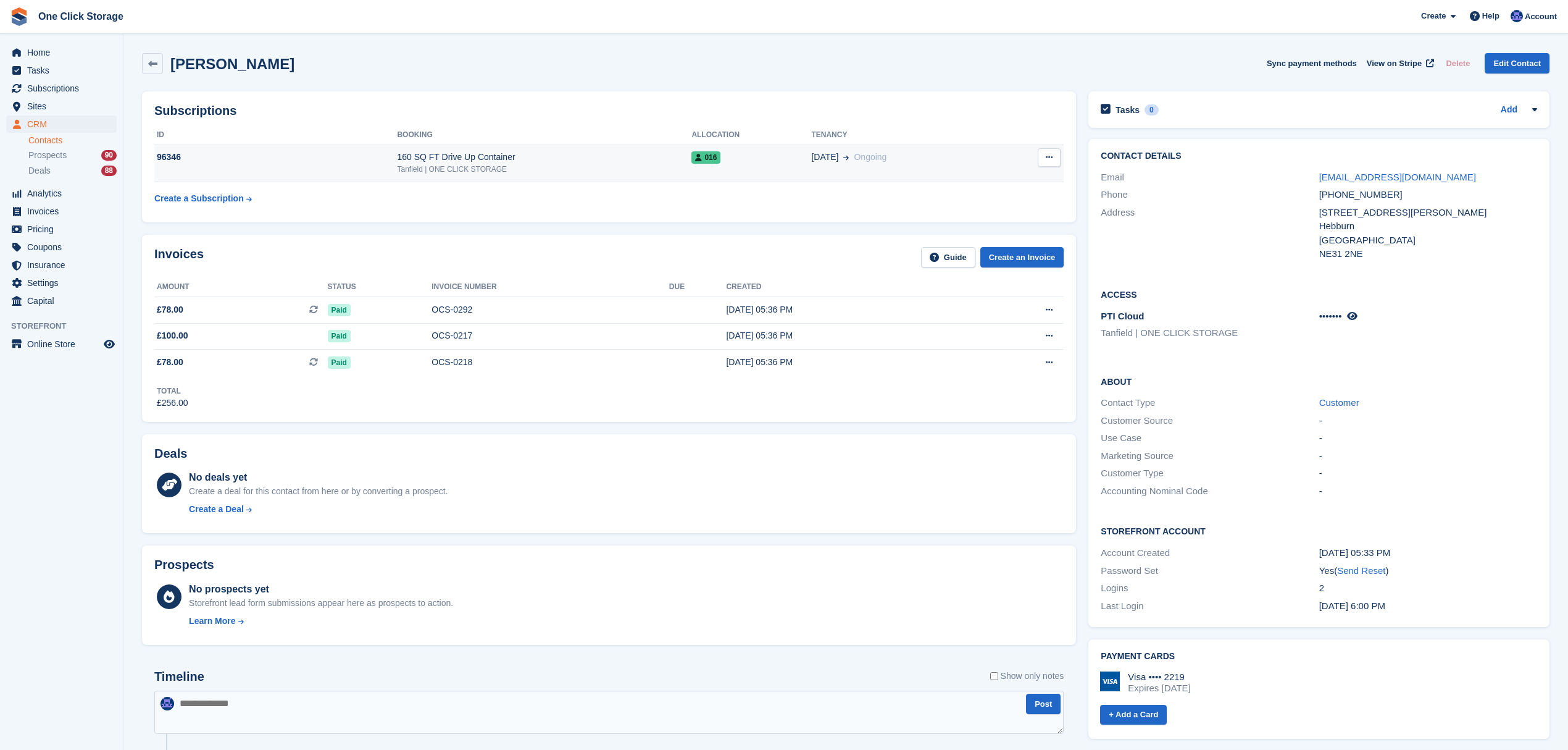
click at [1048, 159] on icon at bounding box center [1049, 157] width 7 height 8
click at [1010, 180] on p "Cancel subscription" at bounding box center [1001, 181] width 108 height 16
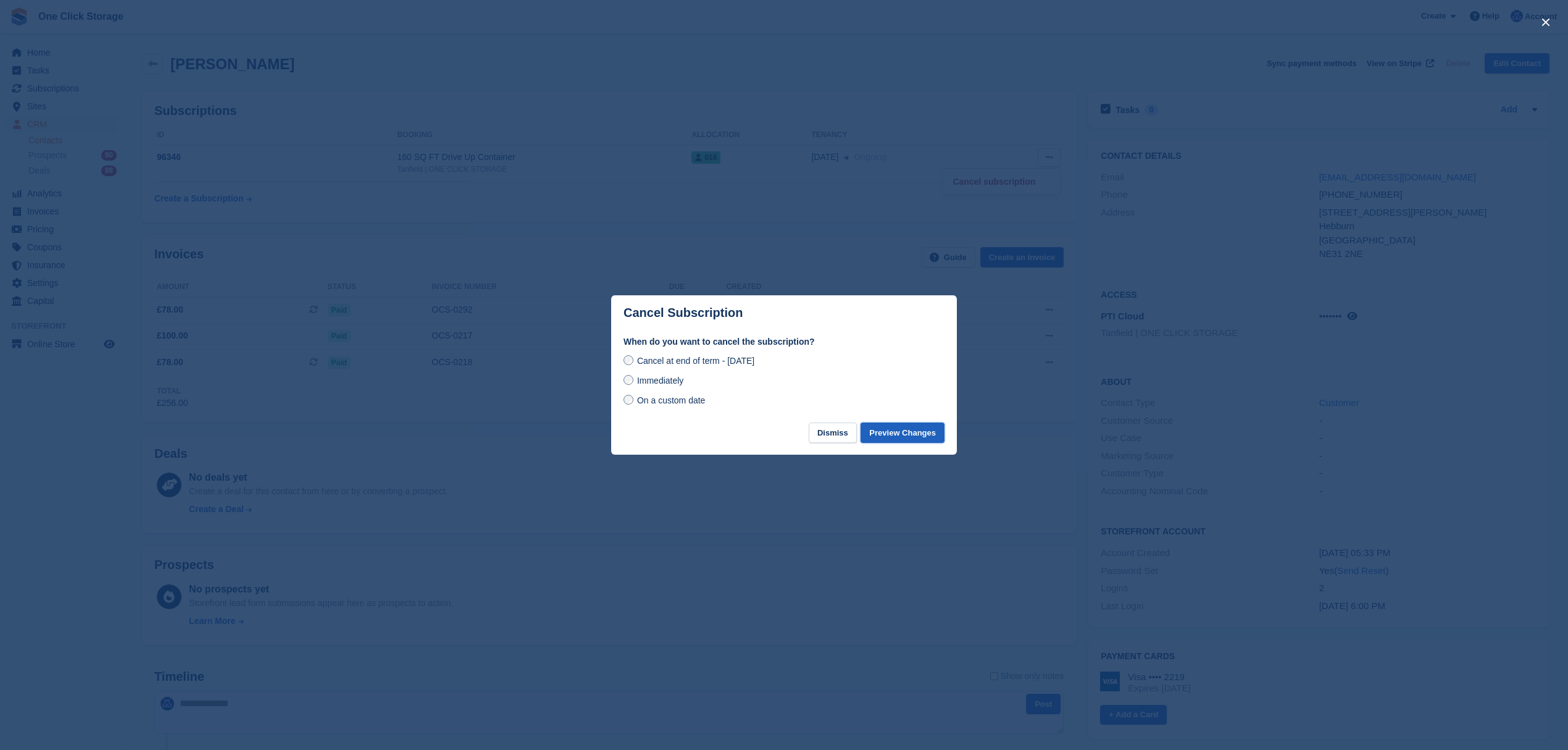
click at [922, 432] on button "Preview Changes" at bounding box center [903, 433] width 84 height 20
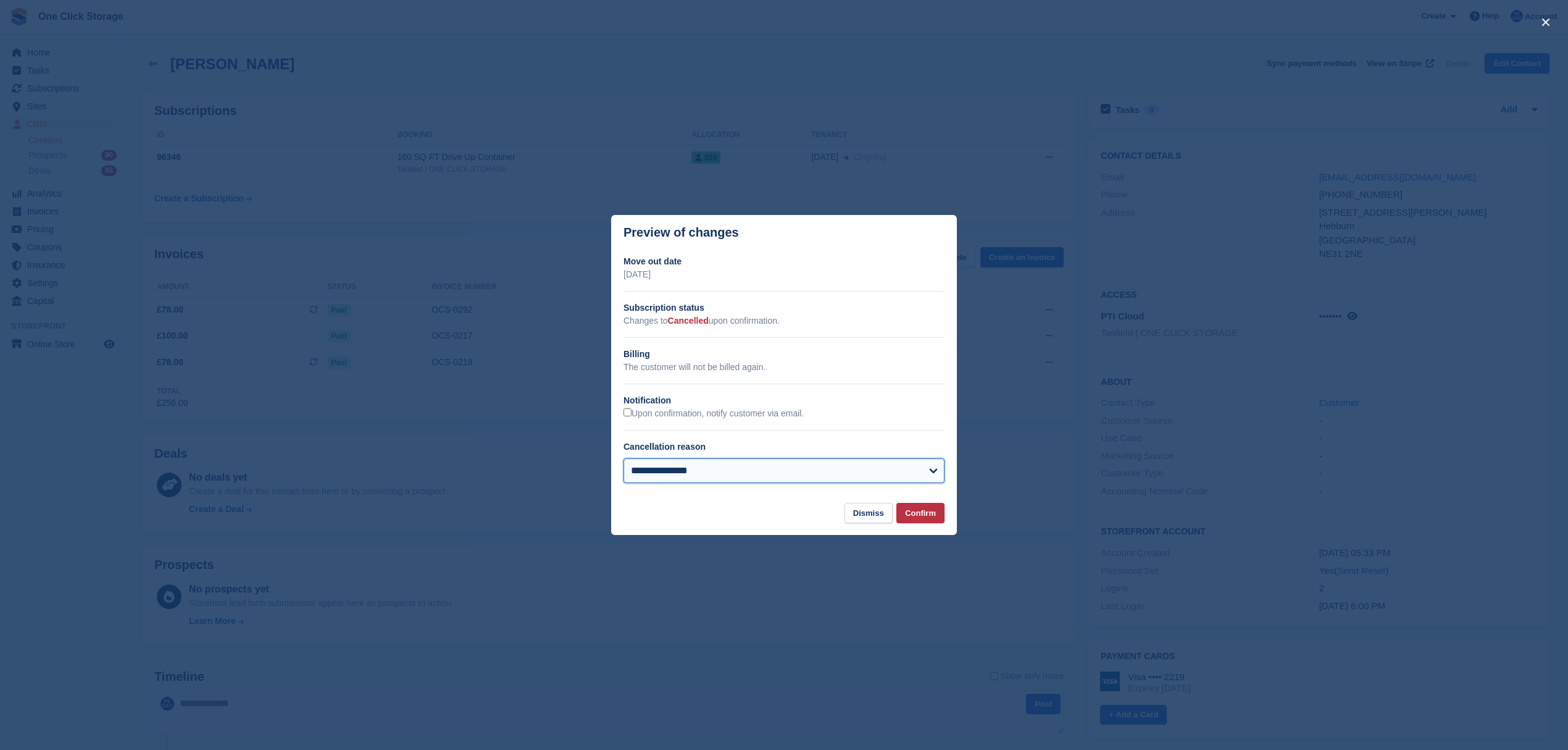
click at [702, 473] on select "**********" at bounding box center [784, 471] width 321 height 25
select select "**********"
click at [623, 460] on select "**********" at bounding box center [784, 471] width 321 height 25
click at [932, 511] on button "Confirm" at bounding box center [920, 513] width 48 height 20
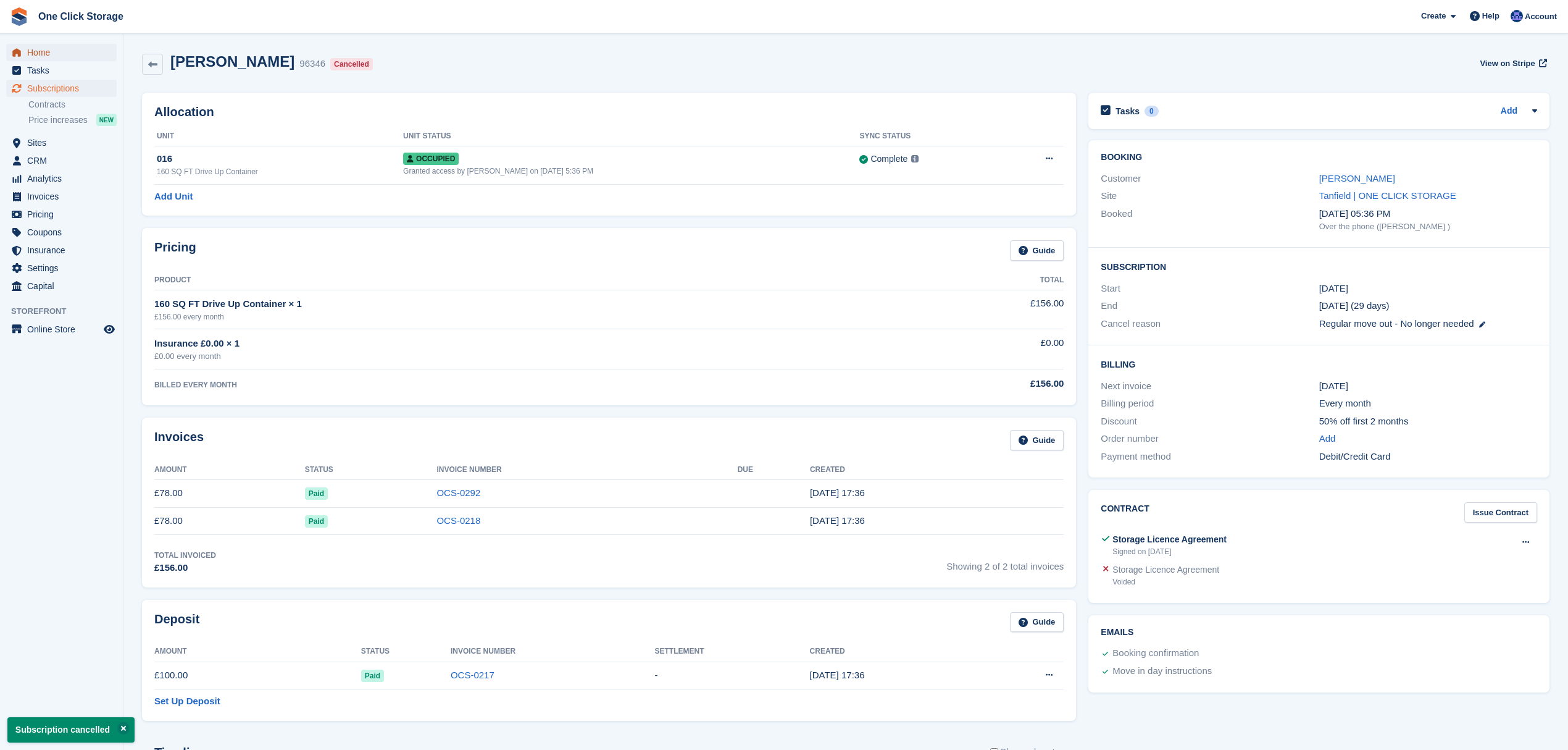
click at [58, 53] on span "Home" at bounding box center [64, 53] width 74 height 17
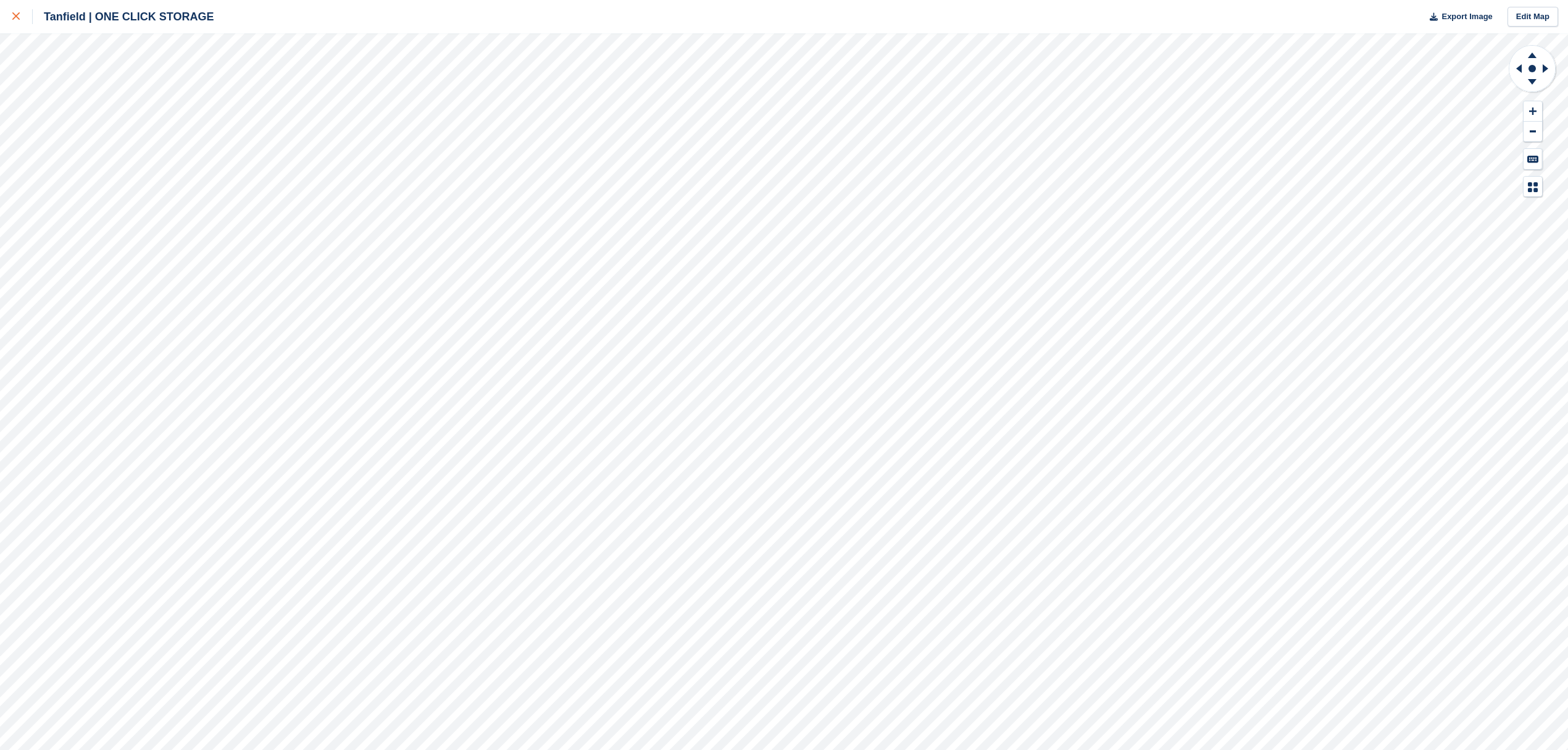
click at [19, 12] on div at bounding box center [22, 16] width 20 height 15
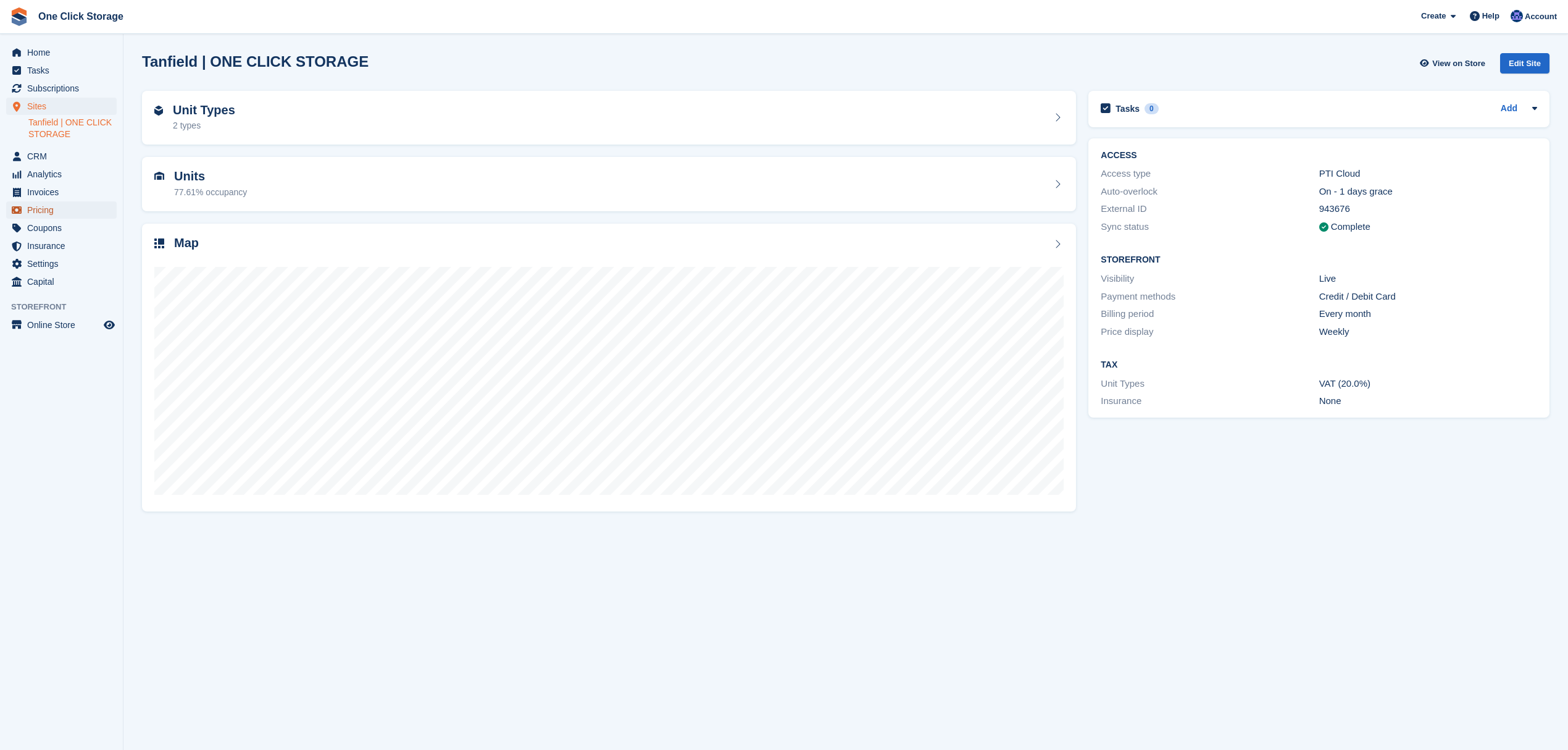
click at [70, 213] on span "Pricing" at bounding box center [64, 210] width 74 height 17
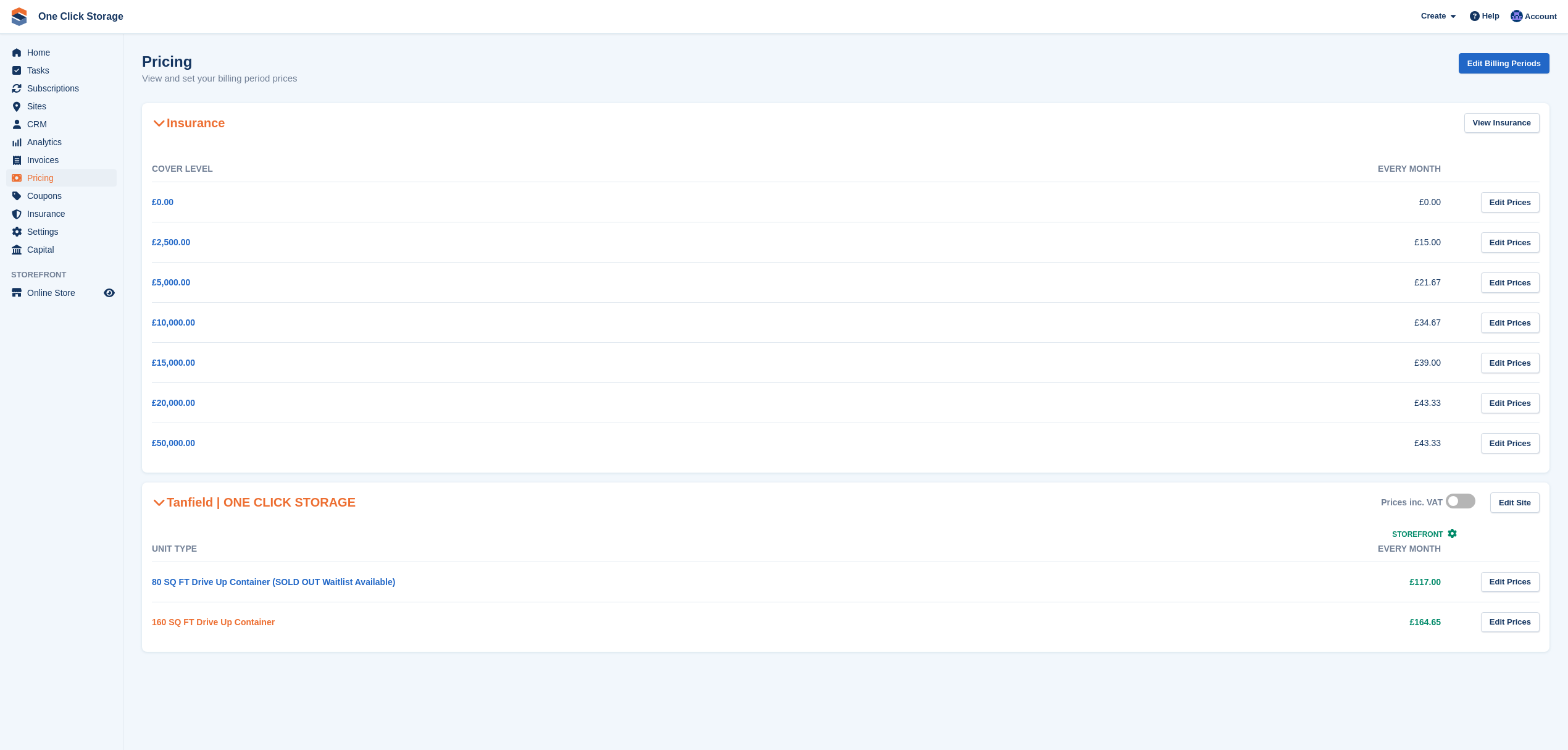
click at [241, 623] on link "160 SQ FT Drive Up Container" at bounding box center [213, 621] width 123 height 10
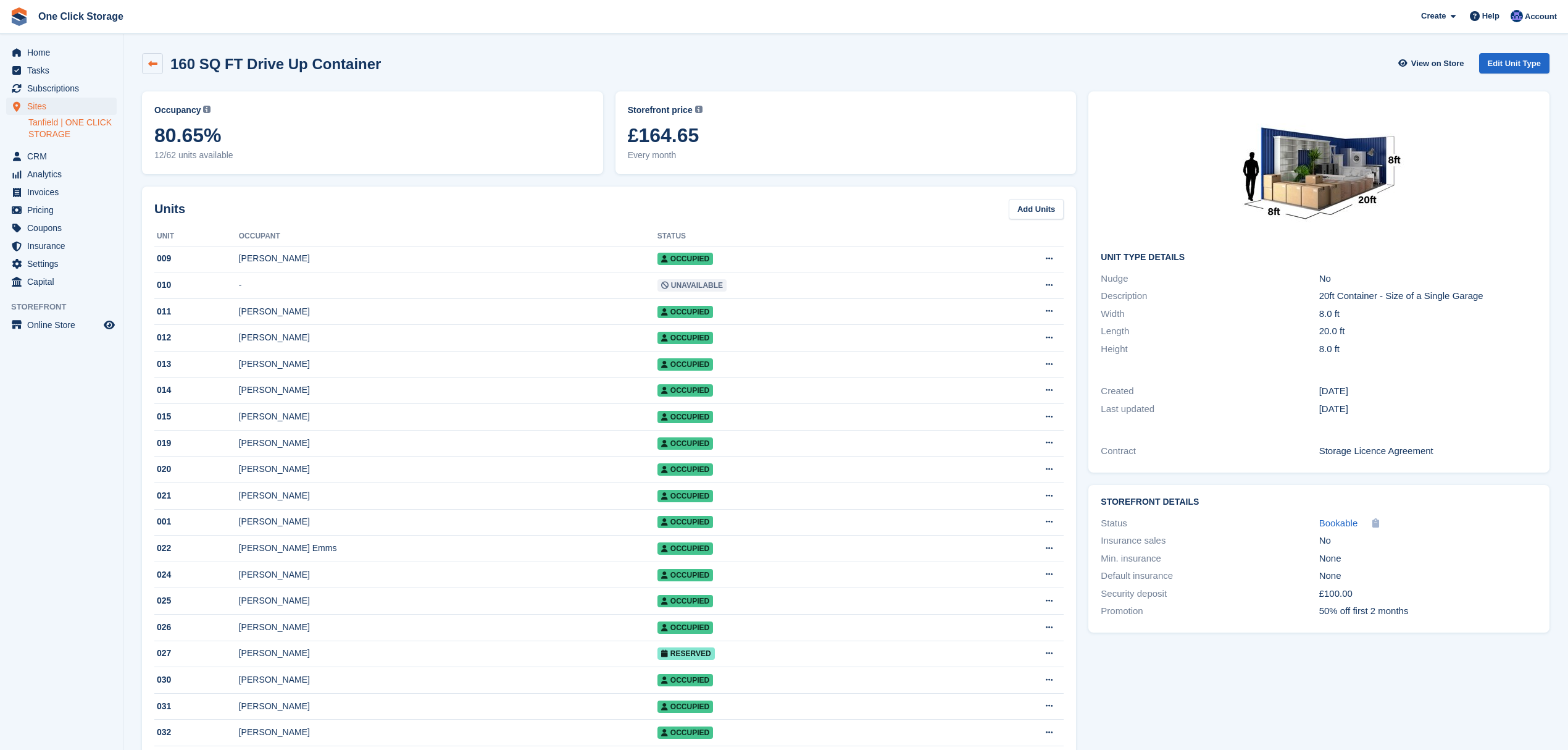
click at [154, 70] on link at bounding box center [152, 63] width 21 height 21
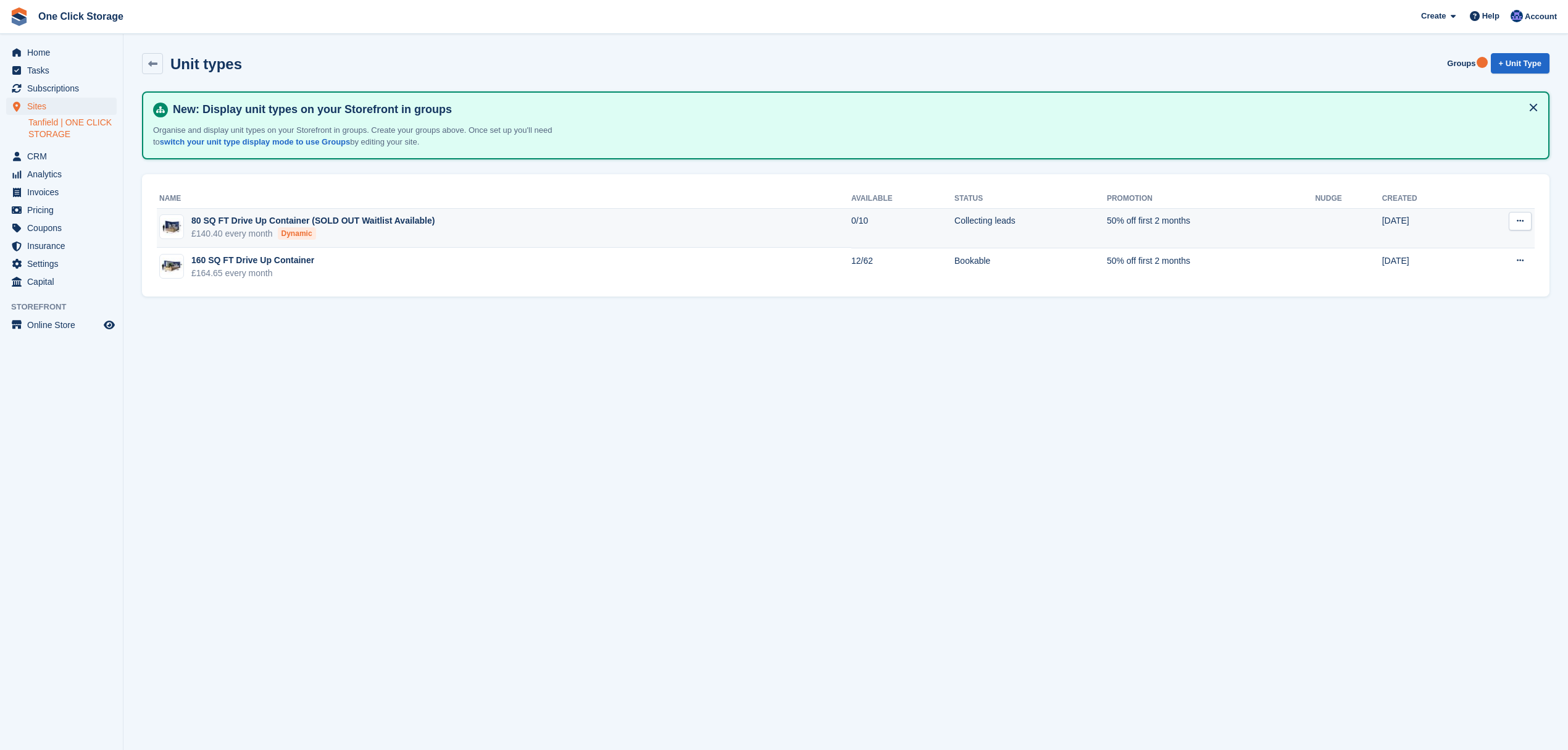
click at [465, 229] on td "80 SQ FT Drive Up Container (SOLD OUT Waitlist Available) £140.40 every month D…" at bounding box center [504, 228] width 695 height 40
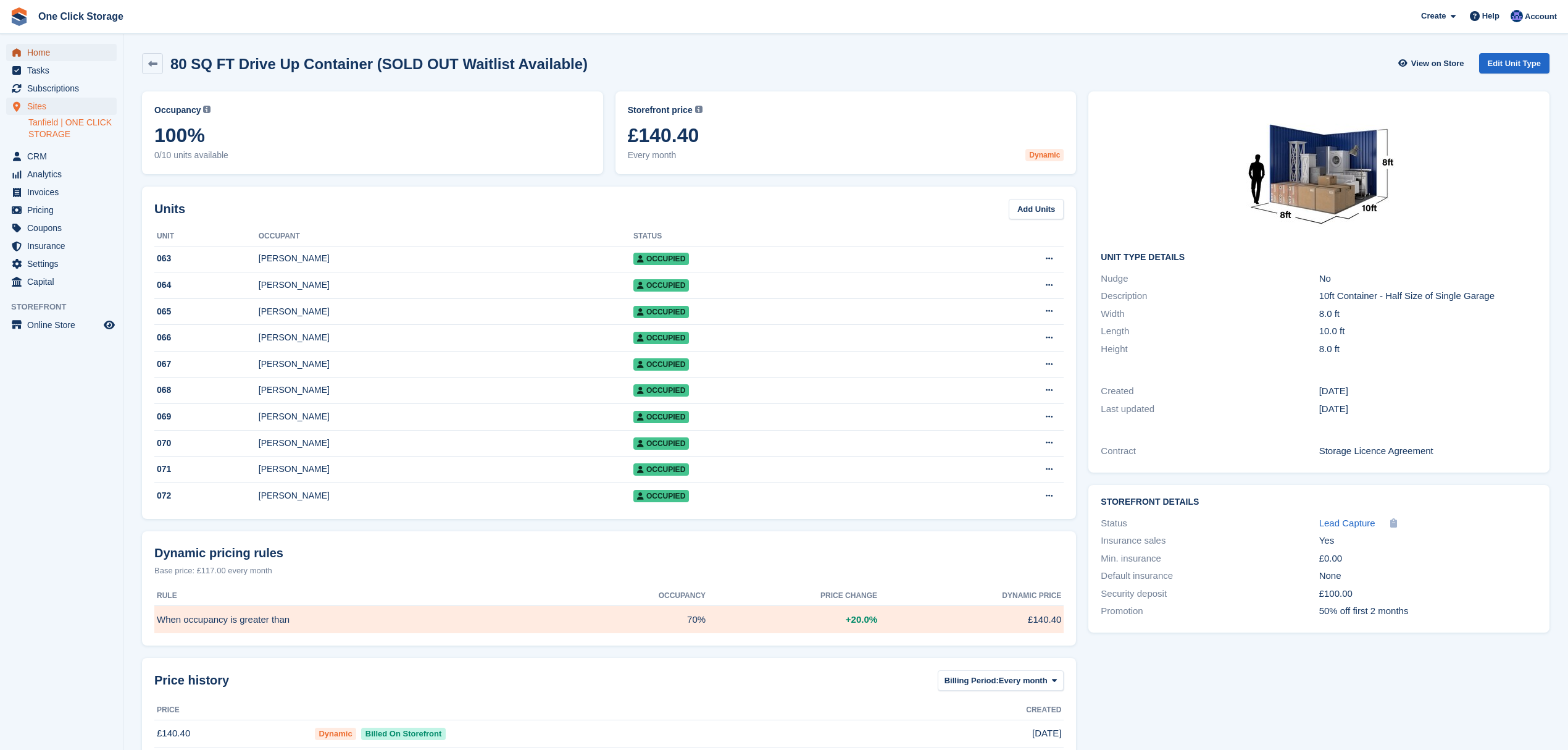
click at [57, 57] on span "Home" at bounding box center [64, 53] width 74 height 17
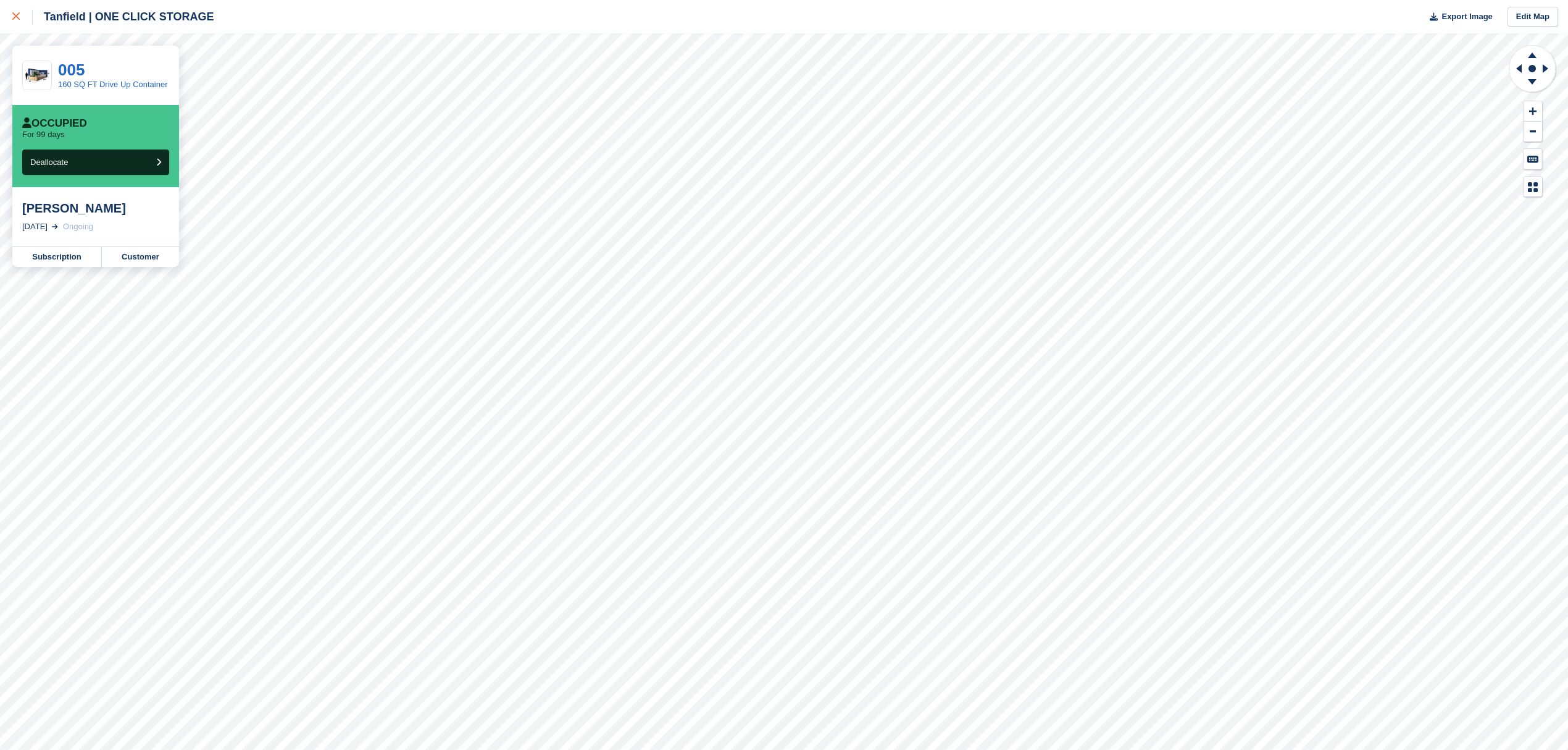
click at [19, 14] on div at bounding box center [22, 16] width 20 height 15
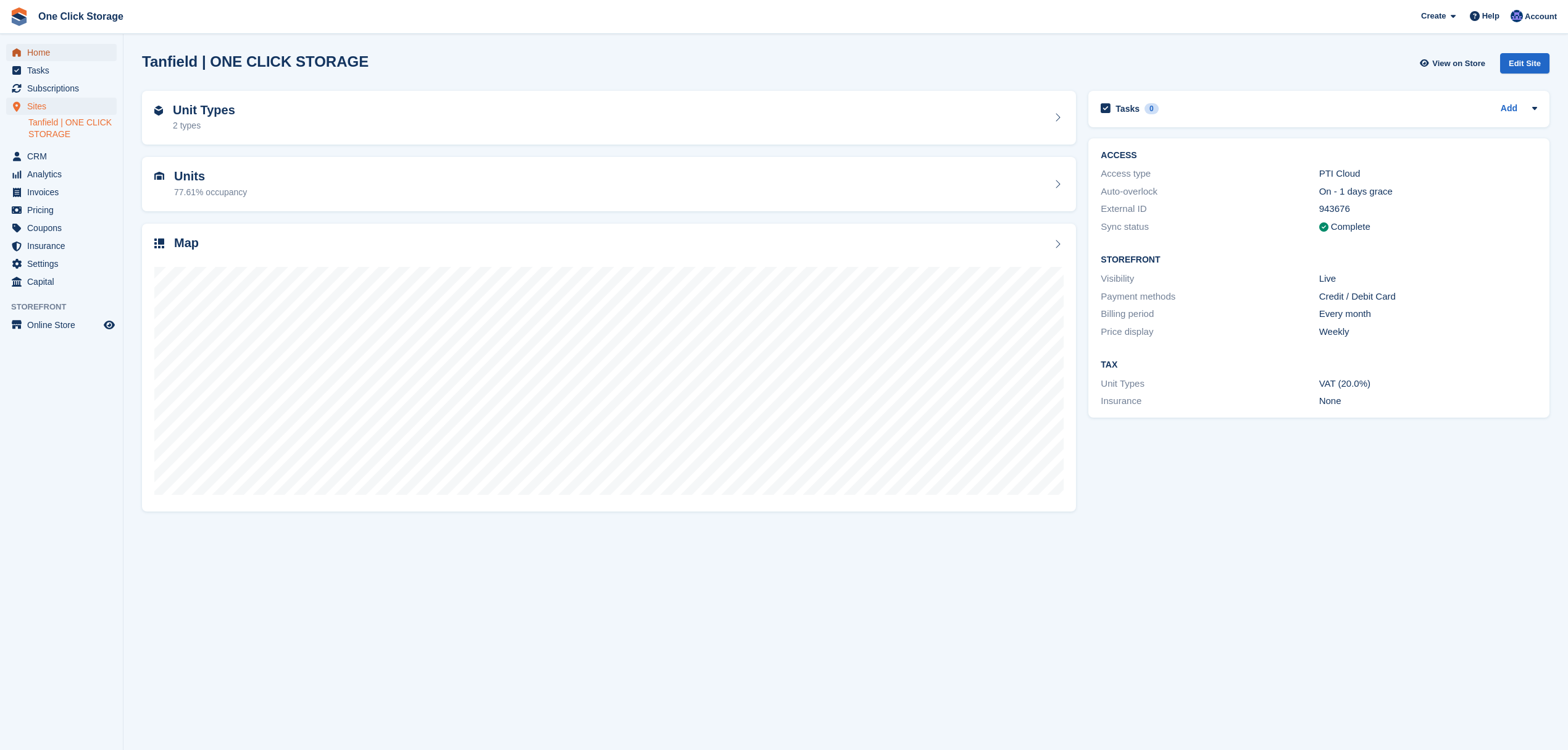
click at [56, 53] on span "Home" at bounding box center [64, 53] width 74 height 17
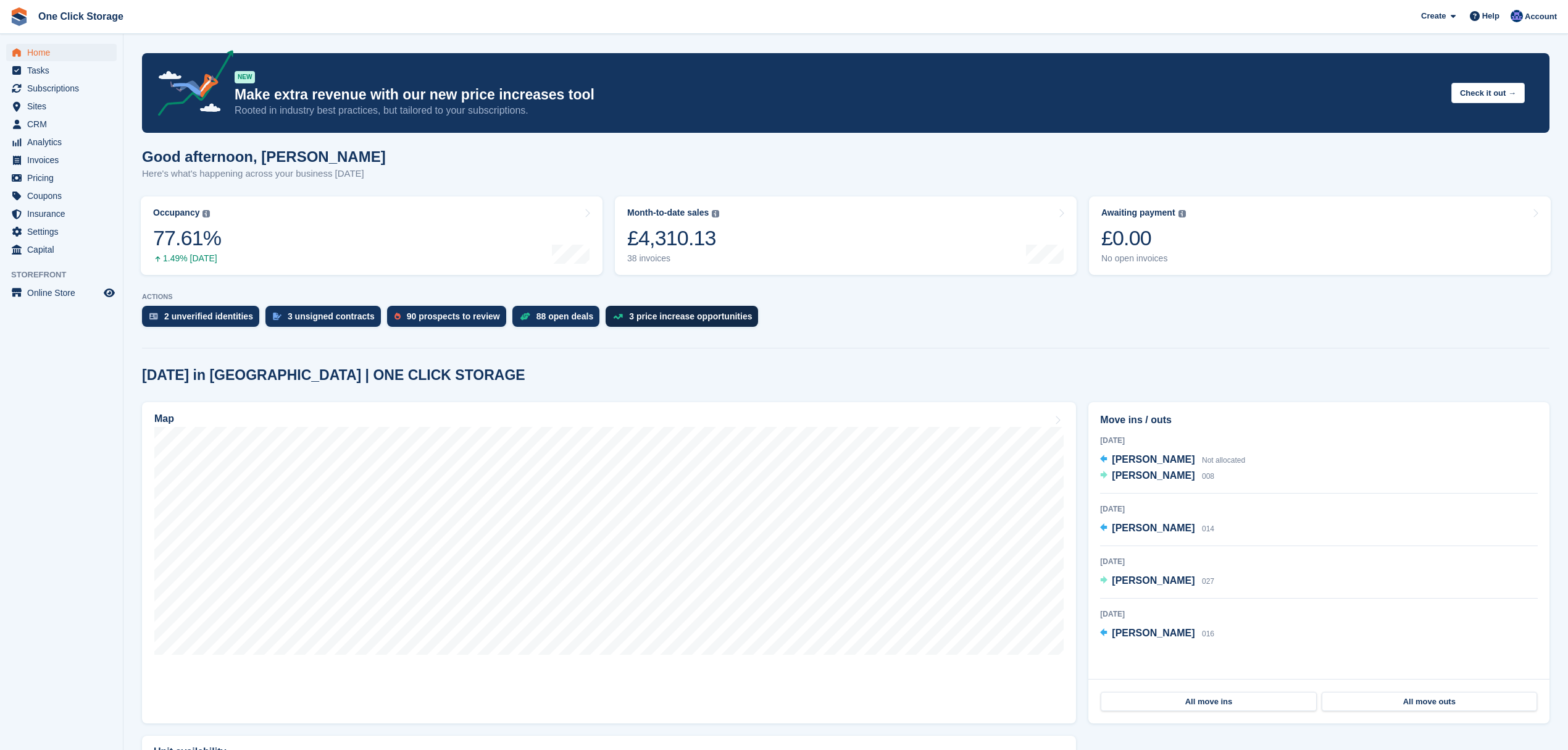
click at [640, 317] on div "3 price increase opportunities" at bounding box center [690, 316] width 123 height 10
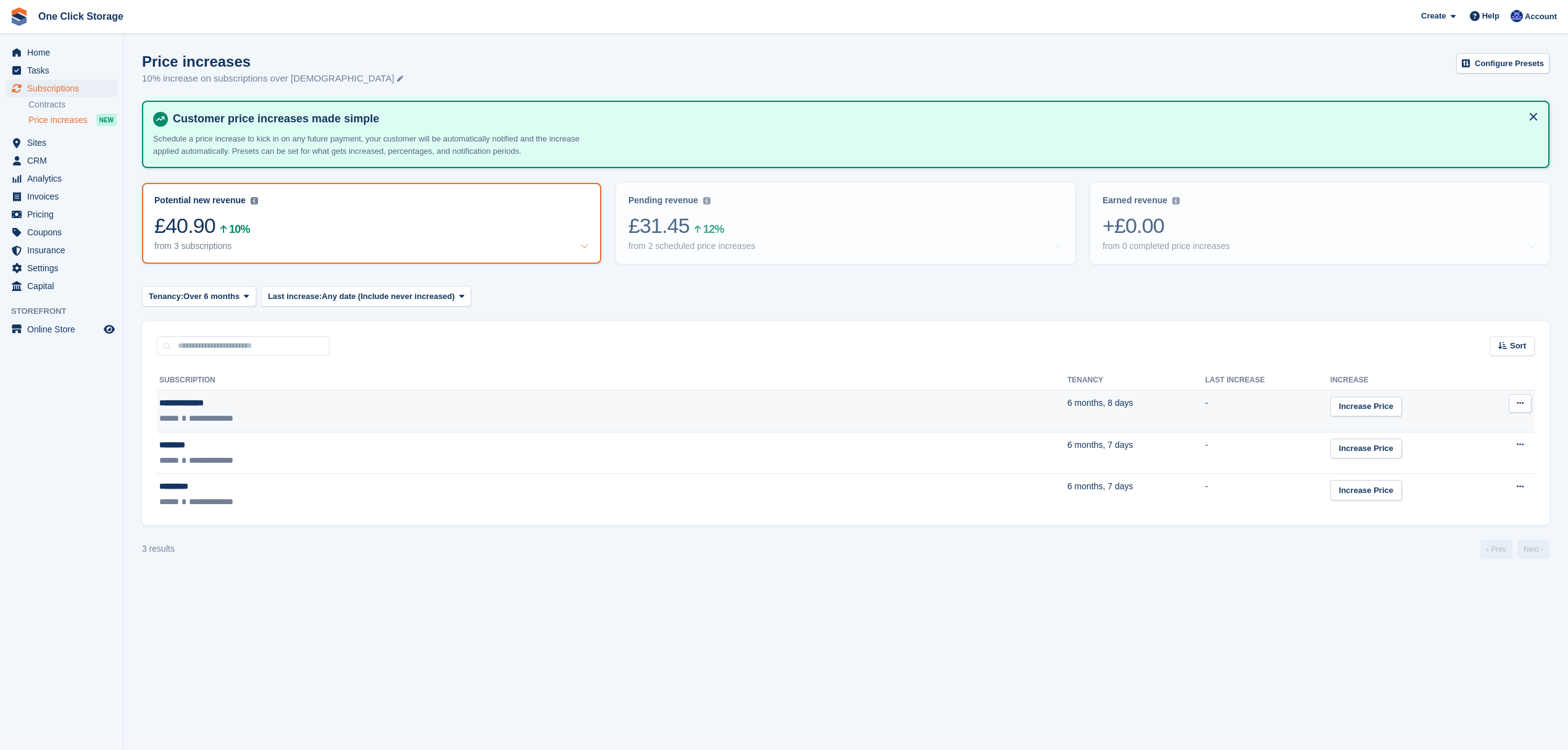
click at [1518, 403] on icon at bounding box center [1520, 403] width 7 height 8
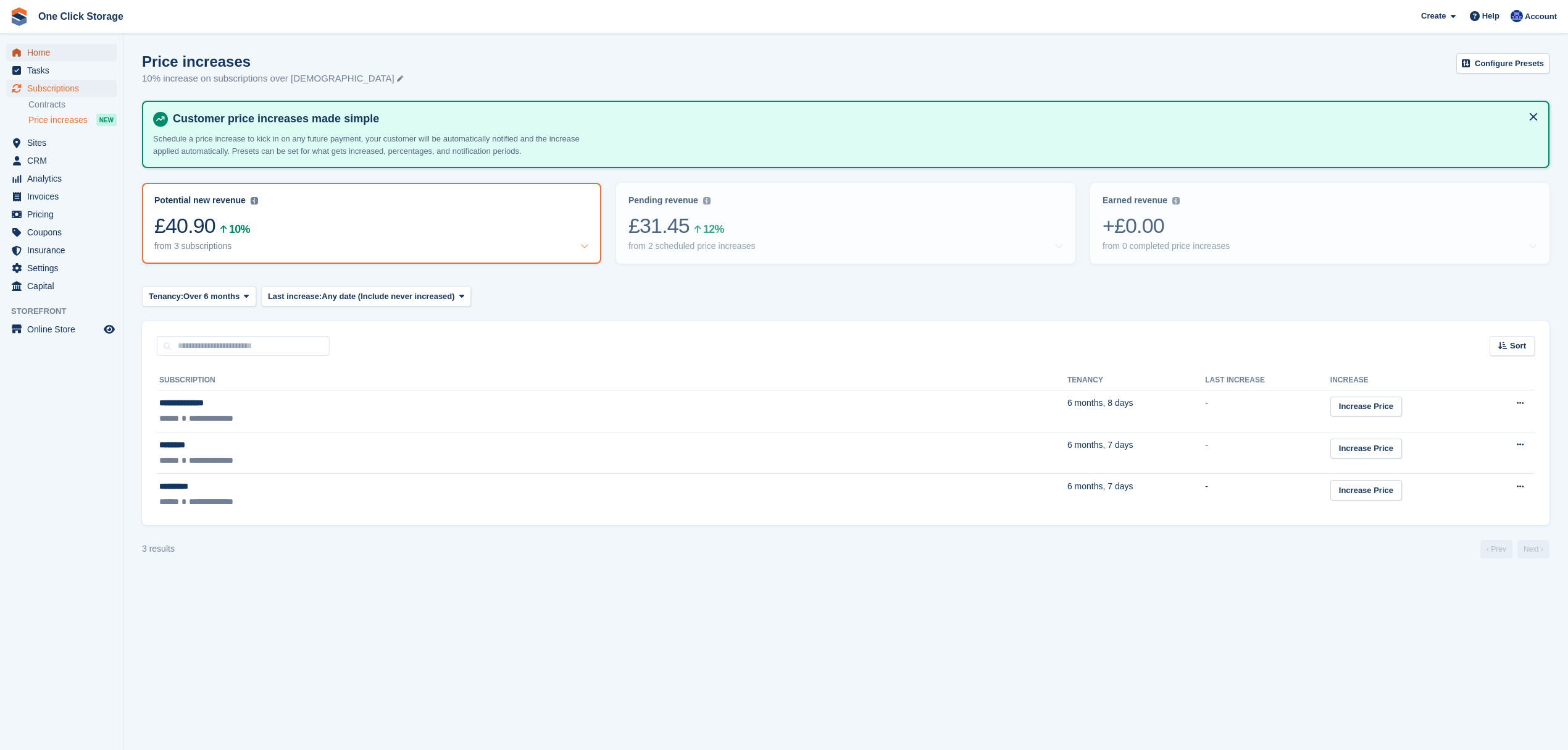
click at [50, 55] on span "Home" at bounding box center [64, 53] width 74 height 17
